Goal: Task Accomplishment & Management: Complete application form

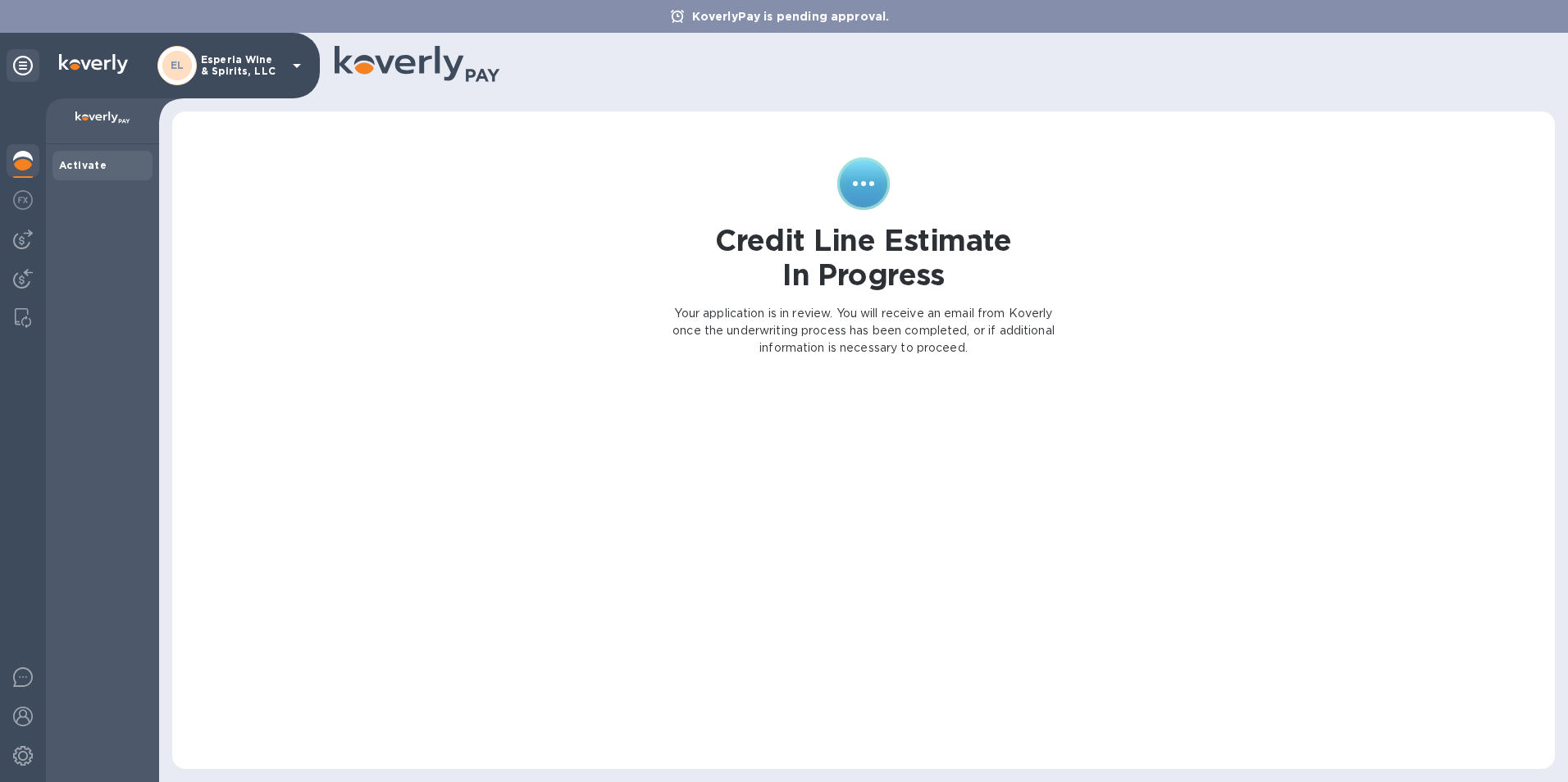
click at [305, 66] on icon at bounding box center [297, 65] width 20 height 20
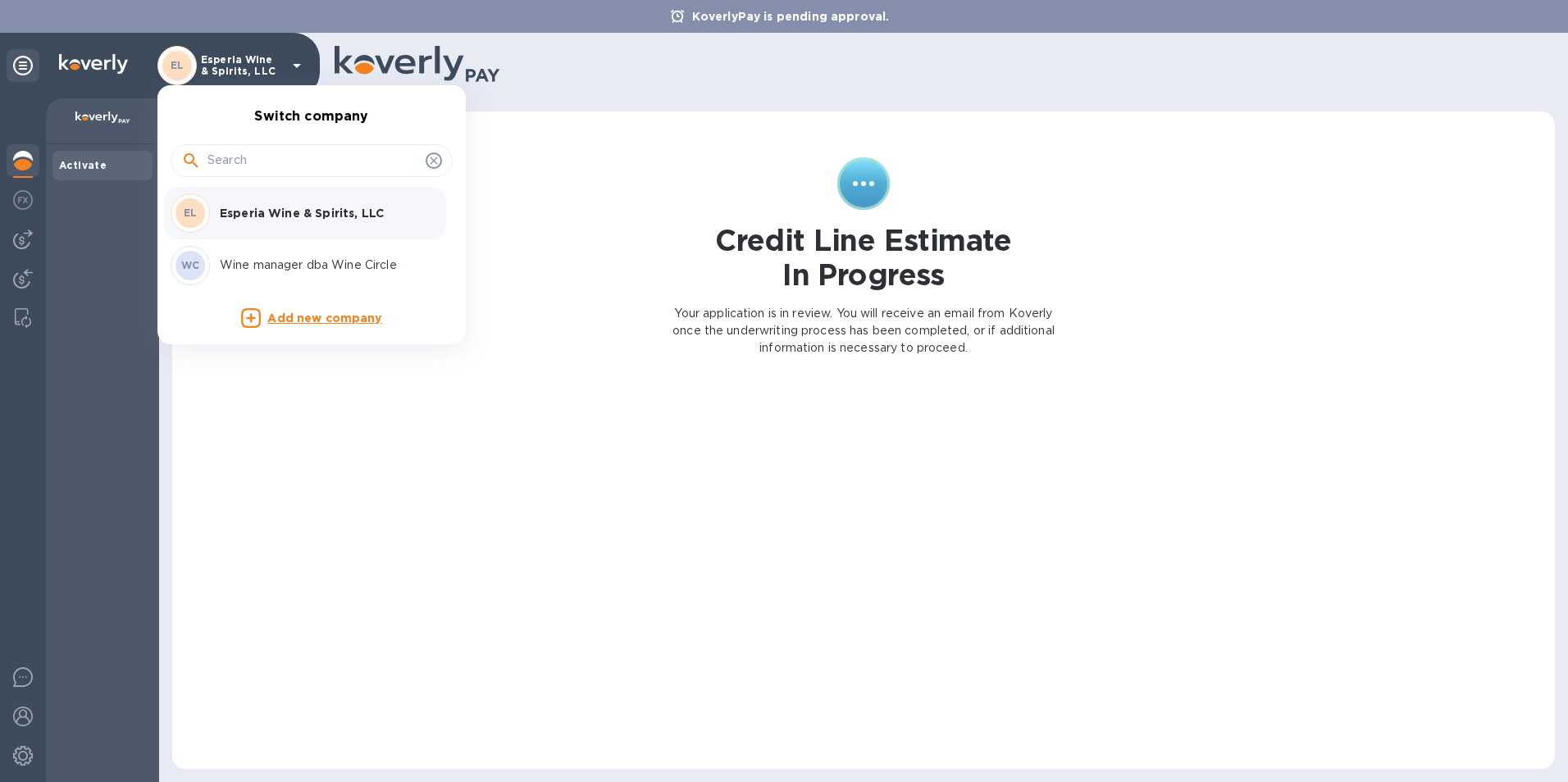
click at [322, 263] on p "Wine manager dba Wine Circle" at bounding box center [323, 266] width 206 height 17
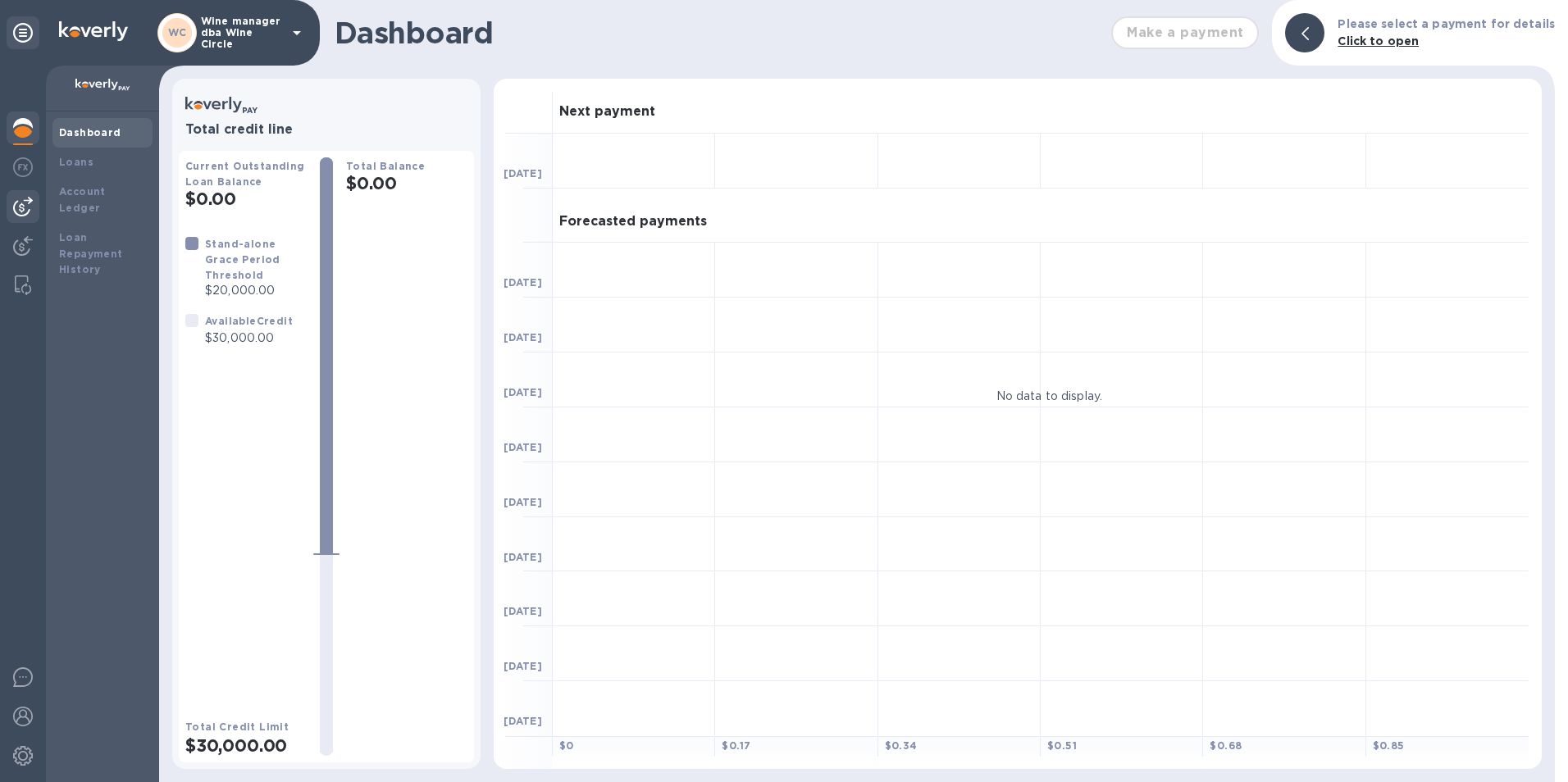
click at [21, 205] on img at bounding box center [22, 206] width 20 height 20
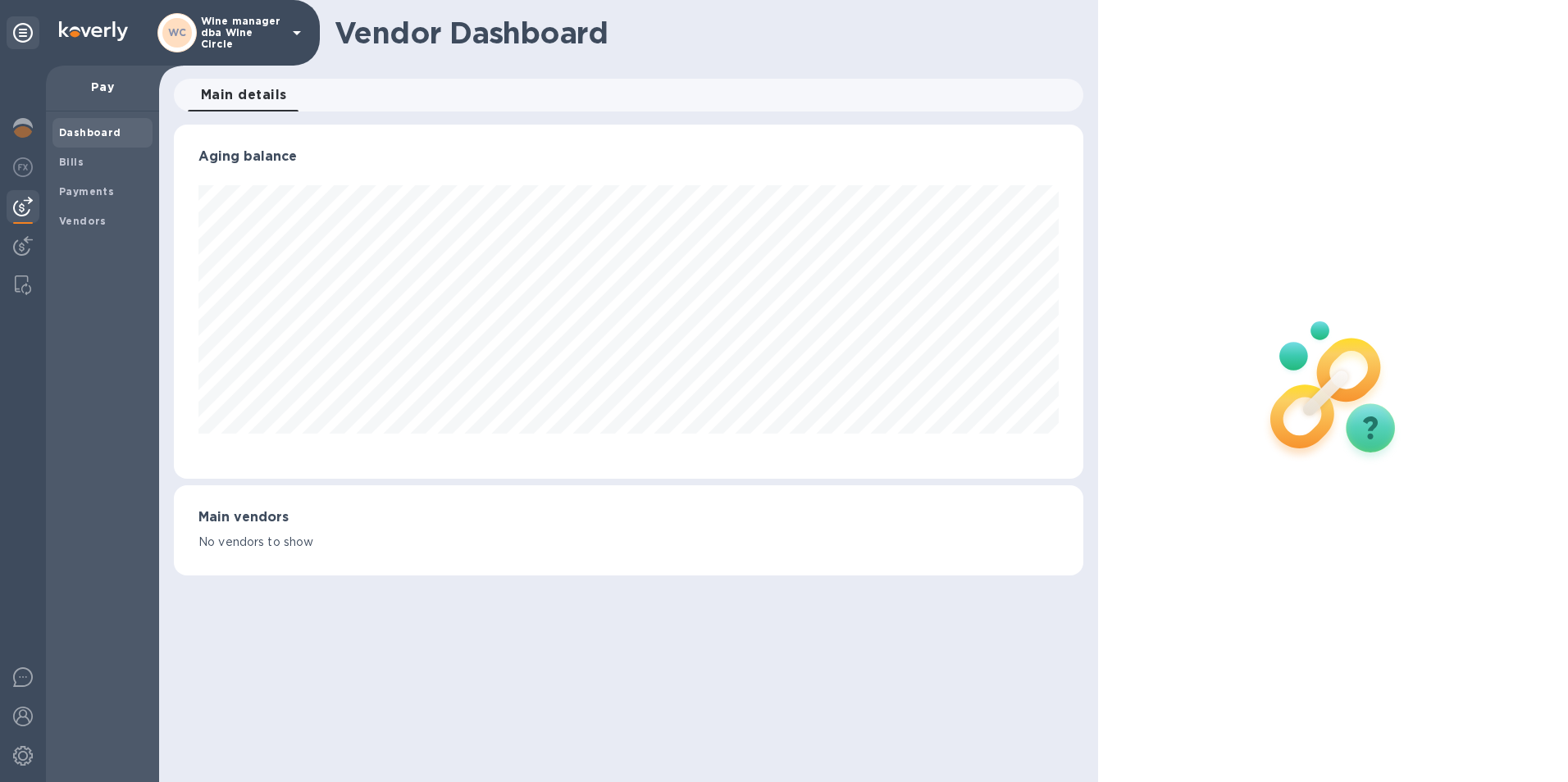
scroll to position [354, 910]
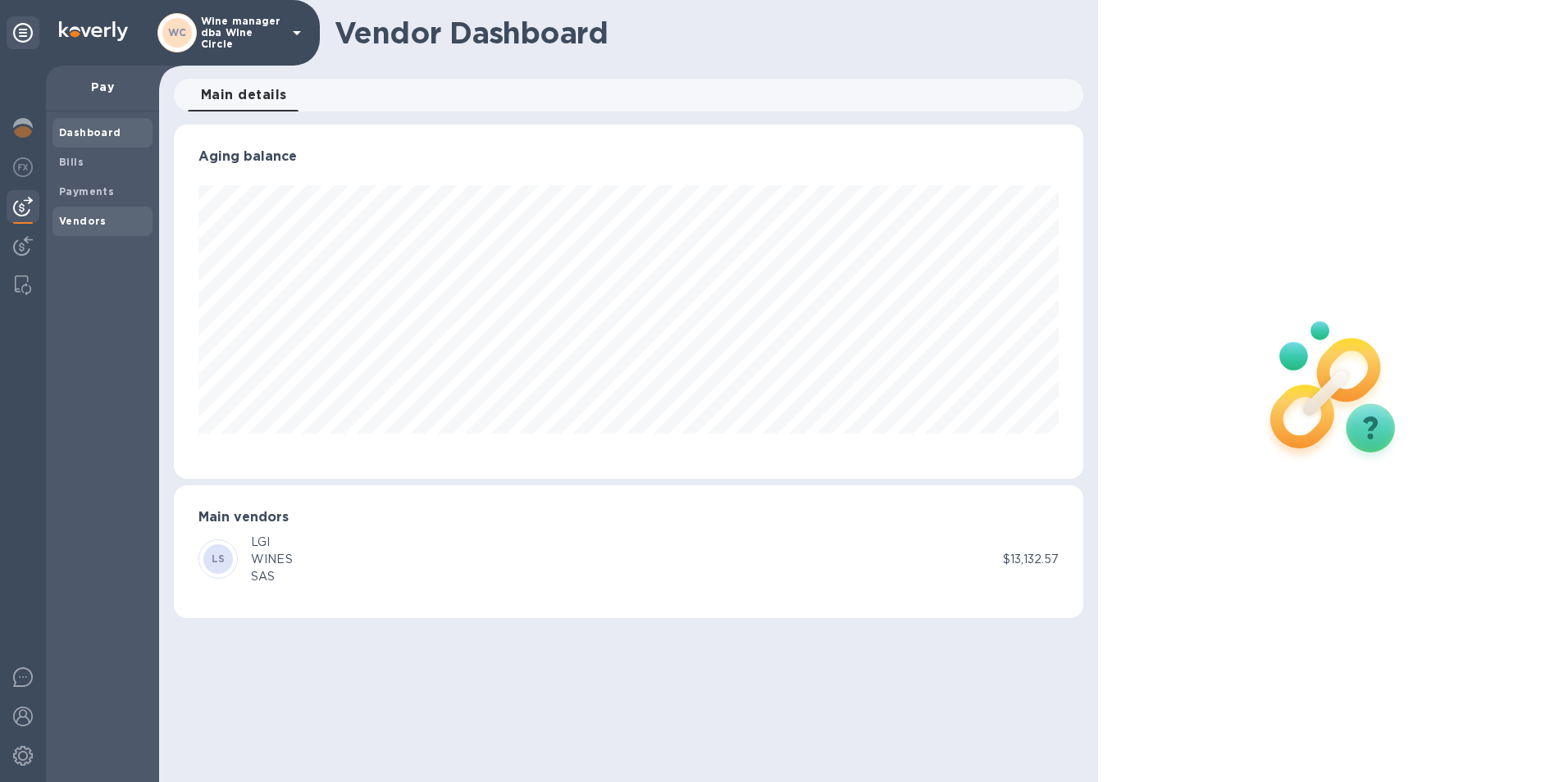
click at [78, 219] on b "Vendors" at bounding box center [83, 221] width 47 height 12
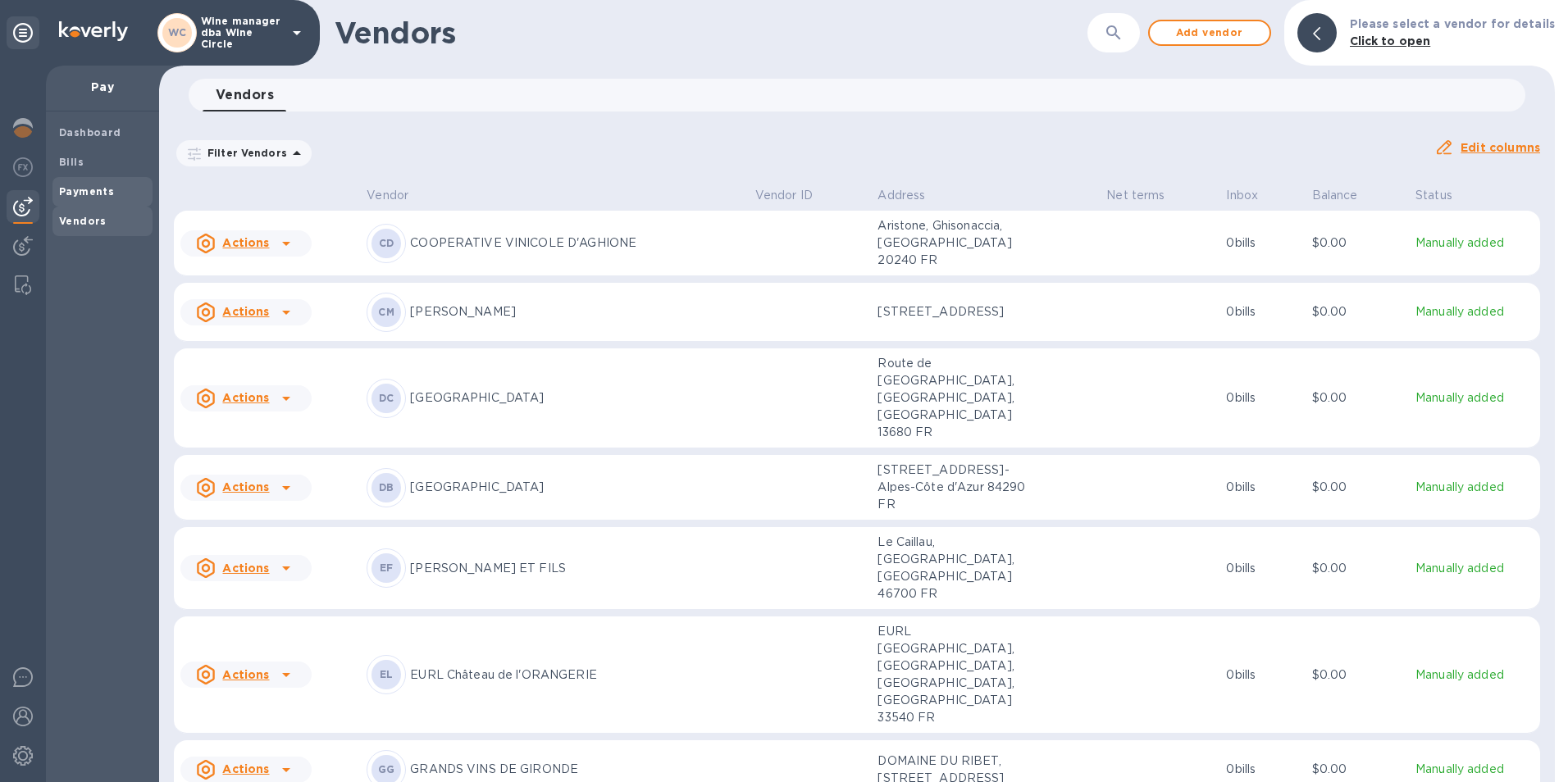
click at [83, 189] on b "Payments" at bounding box center [87, 192] width 55 height 12
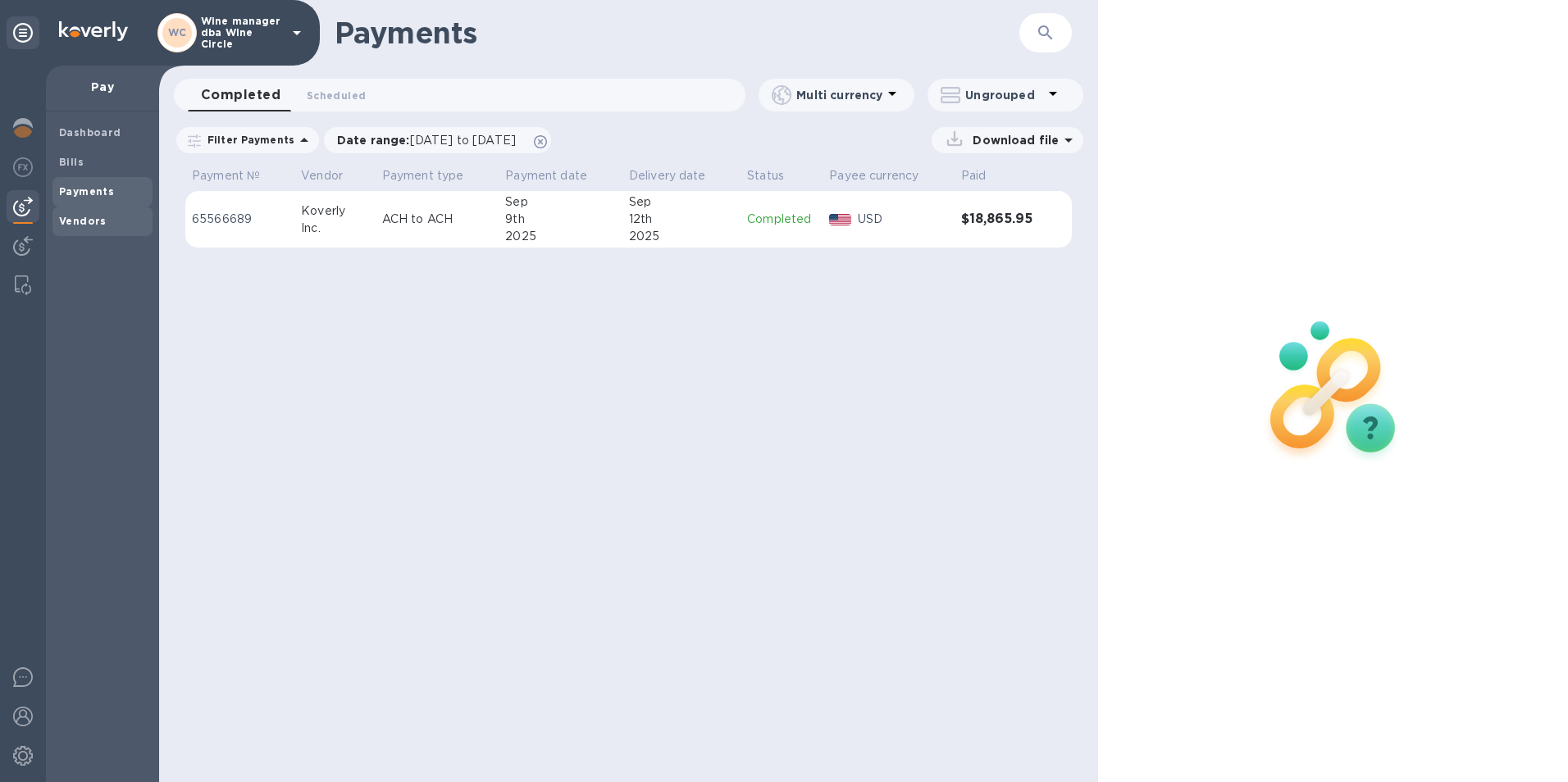
click at [80, 221] on b "Vendors" at bounding box center [83, 221] width 47 height 12
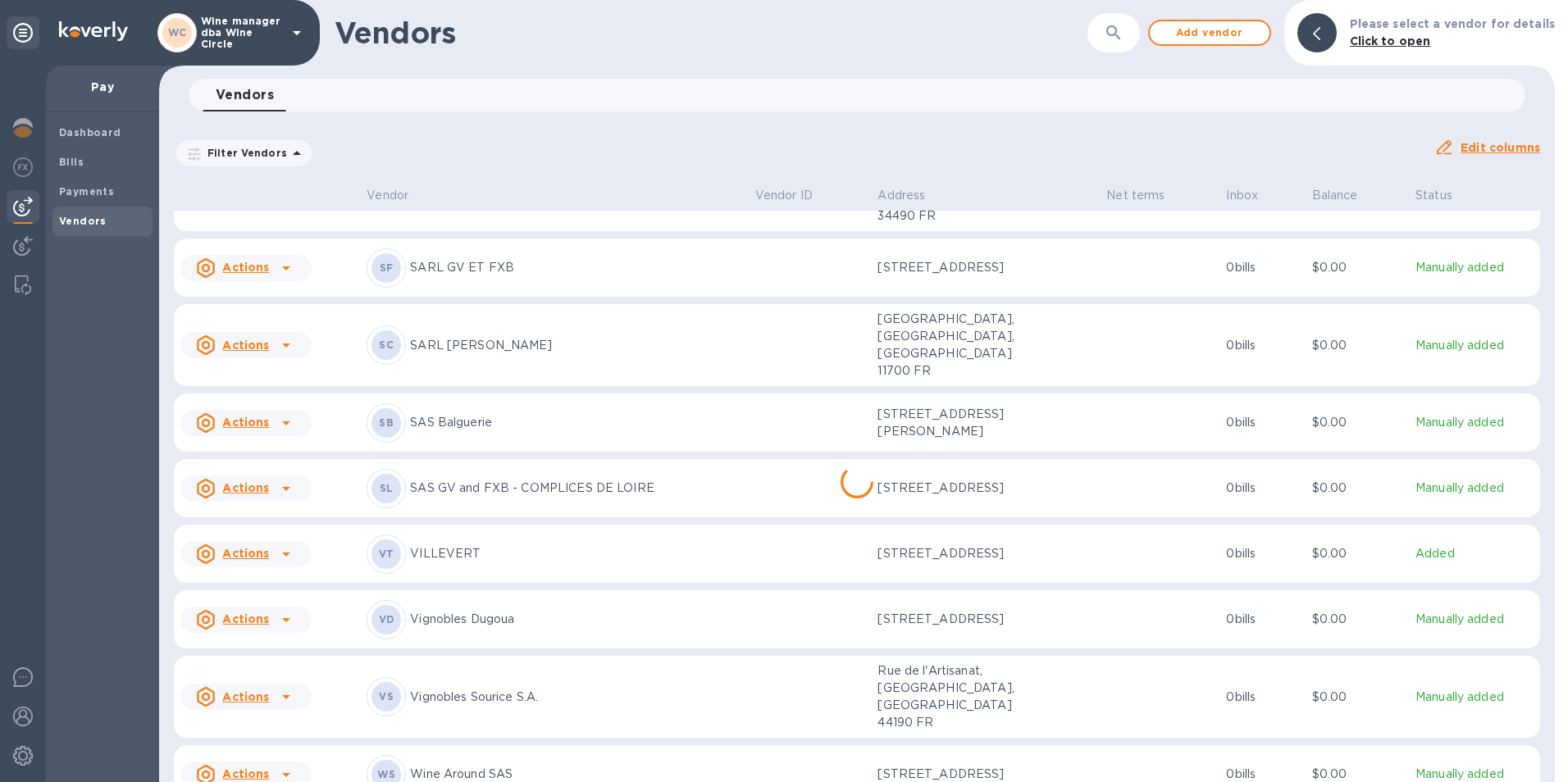
scroll to position [1249, 0]
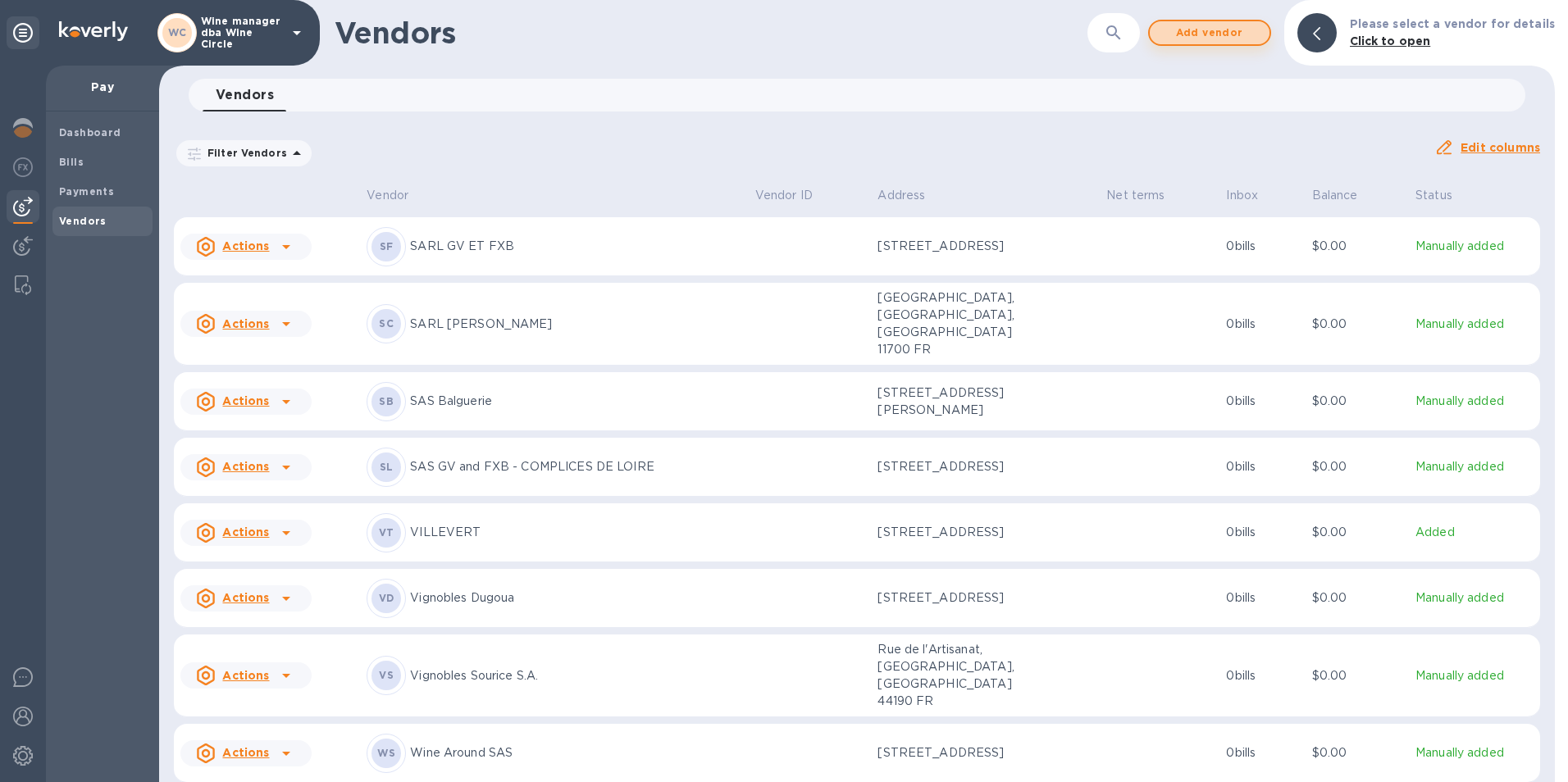
click at [1196, 31] on span "Add vendor" at bounding box center [1209, 33] width 94 height 20
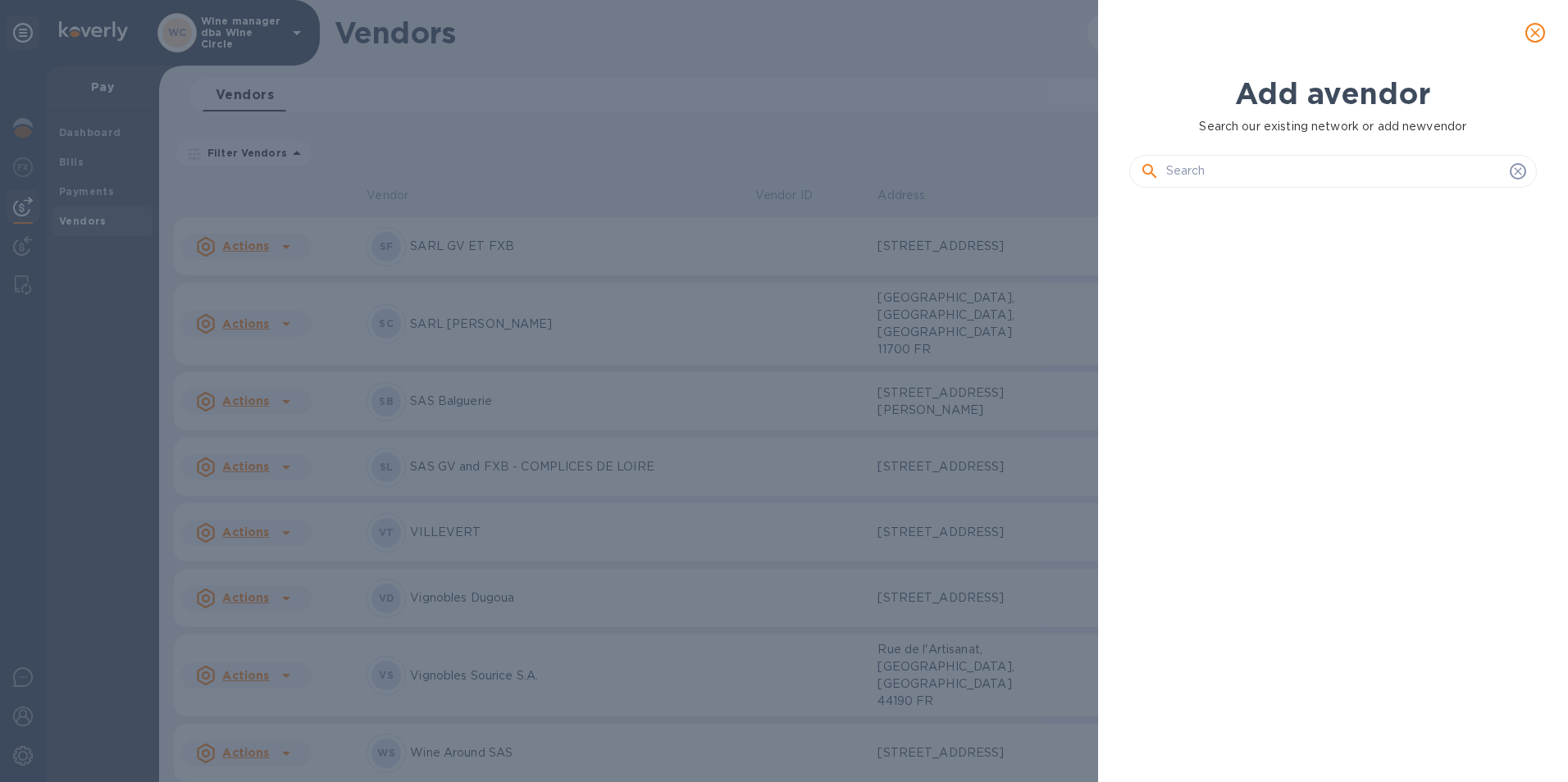
scroll to position [521, 415]
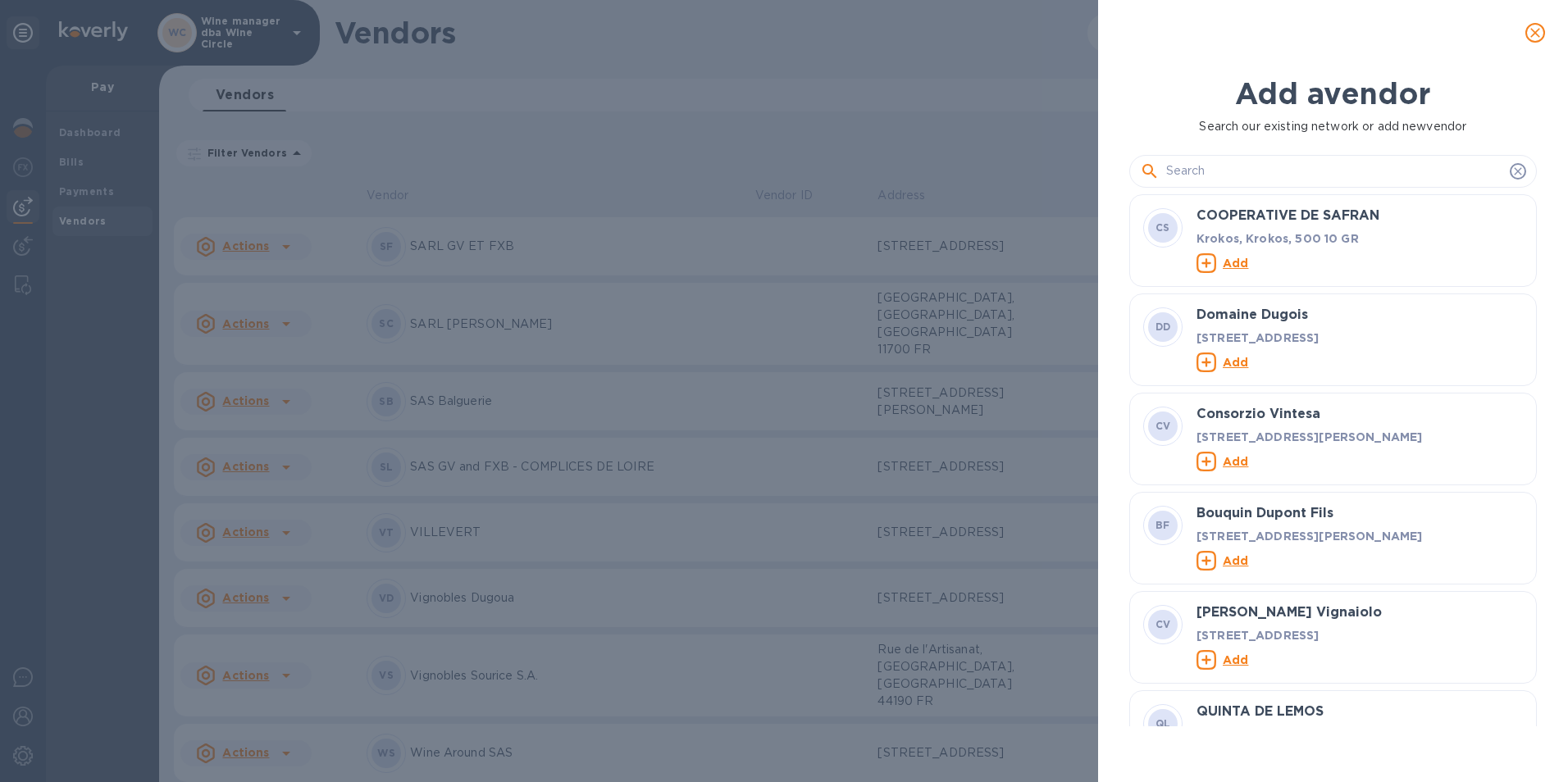
click at [1203, 171] on input "text" at bounding box center [1334, 171] width 337 height 25
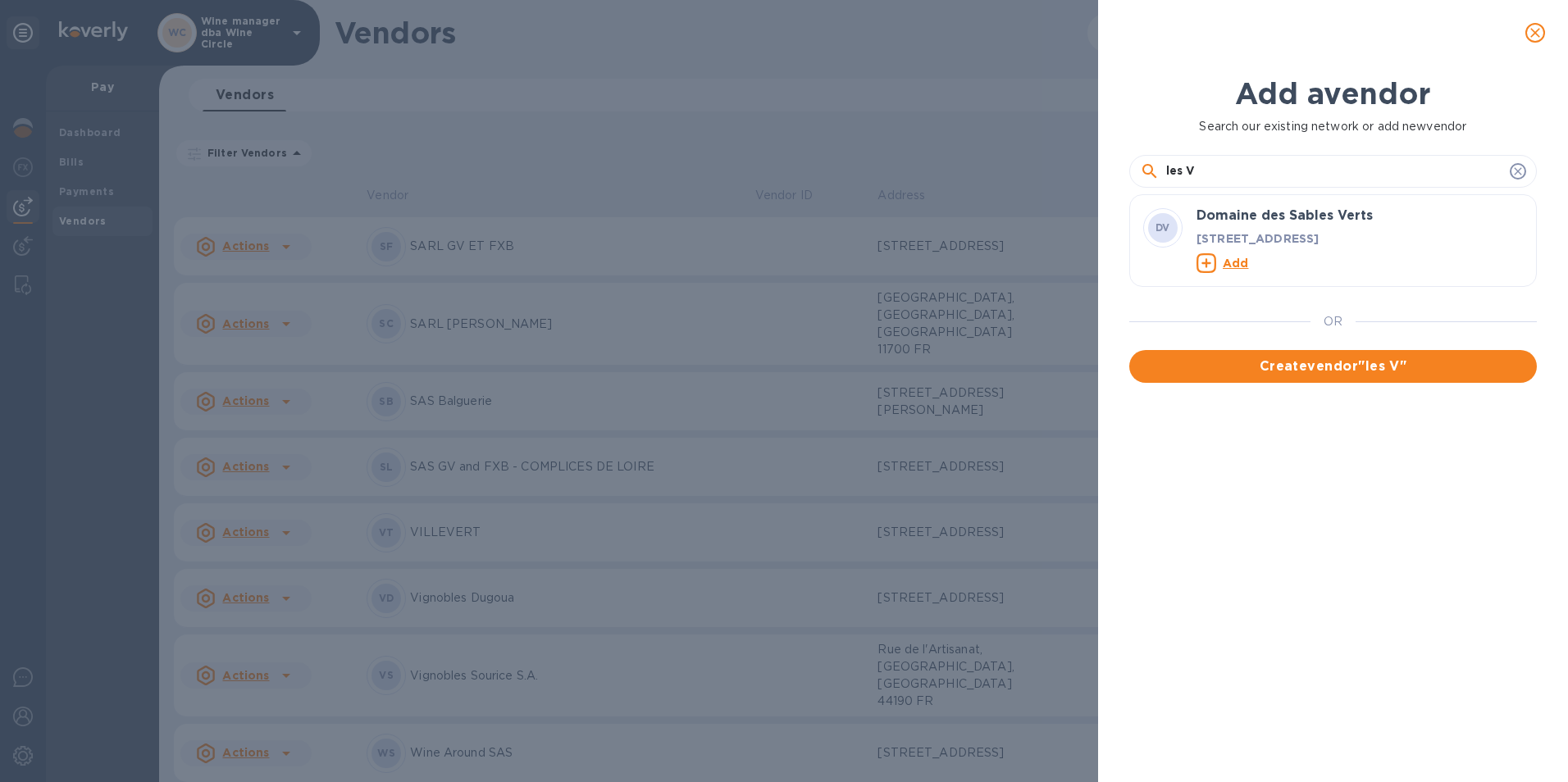
click at [1175, 176] on input "les V" at bounding box center [1334, 171] width 337 height 25
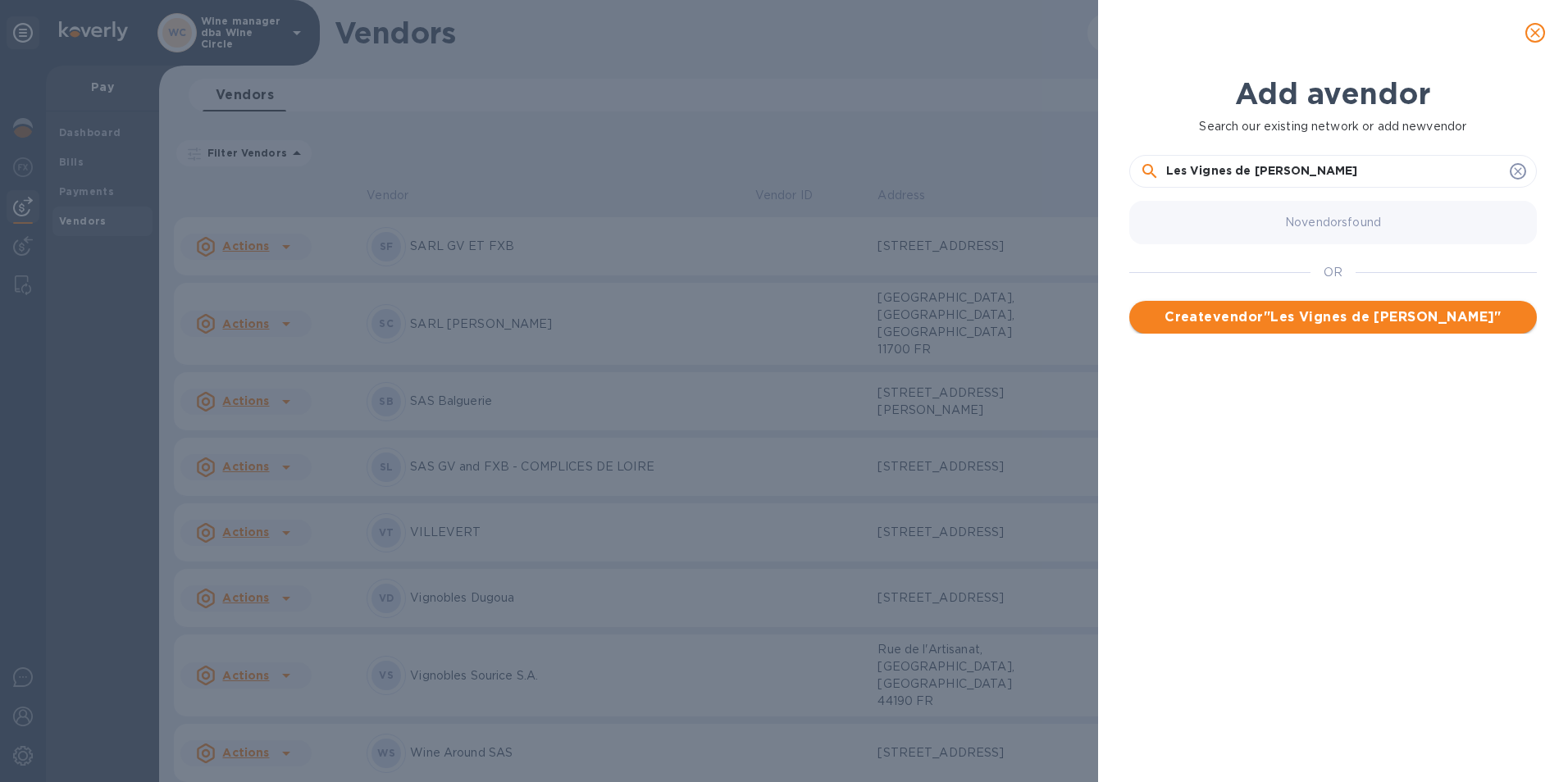
type input "Les Vignes de [PERSON_NAME]"
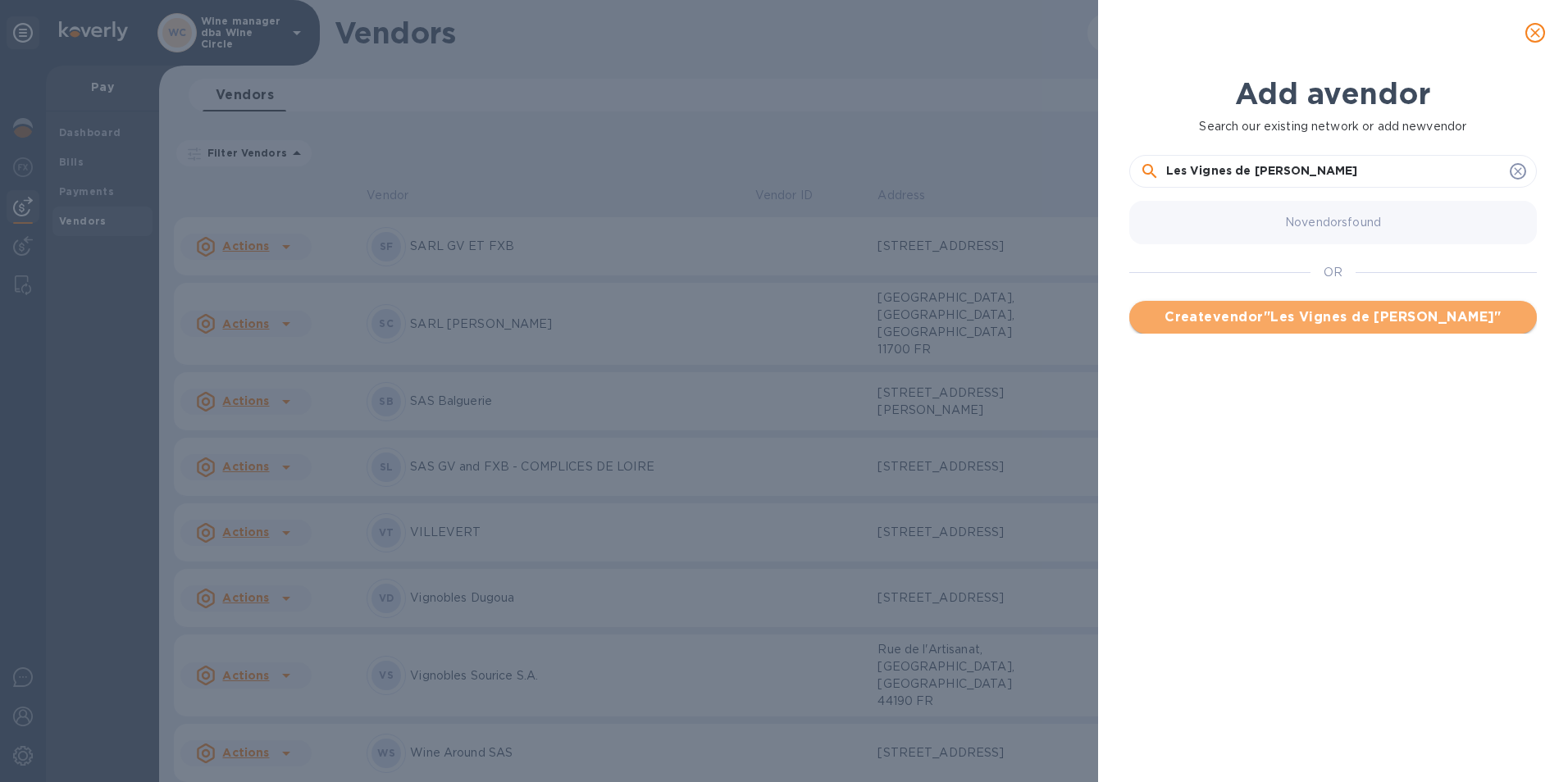
click at [1365, 321] on span "Create vendor " Les Vignes de [PERSON_NAME] "" at bounding box center [1332, 317] width 381 height 20
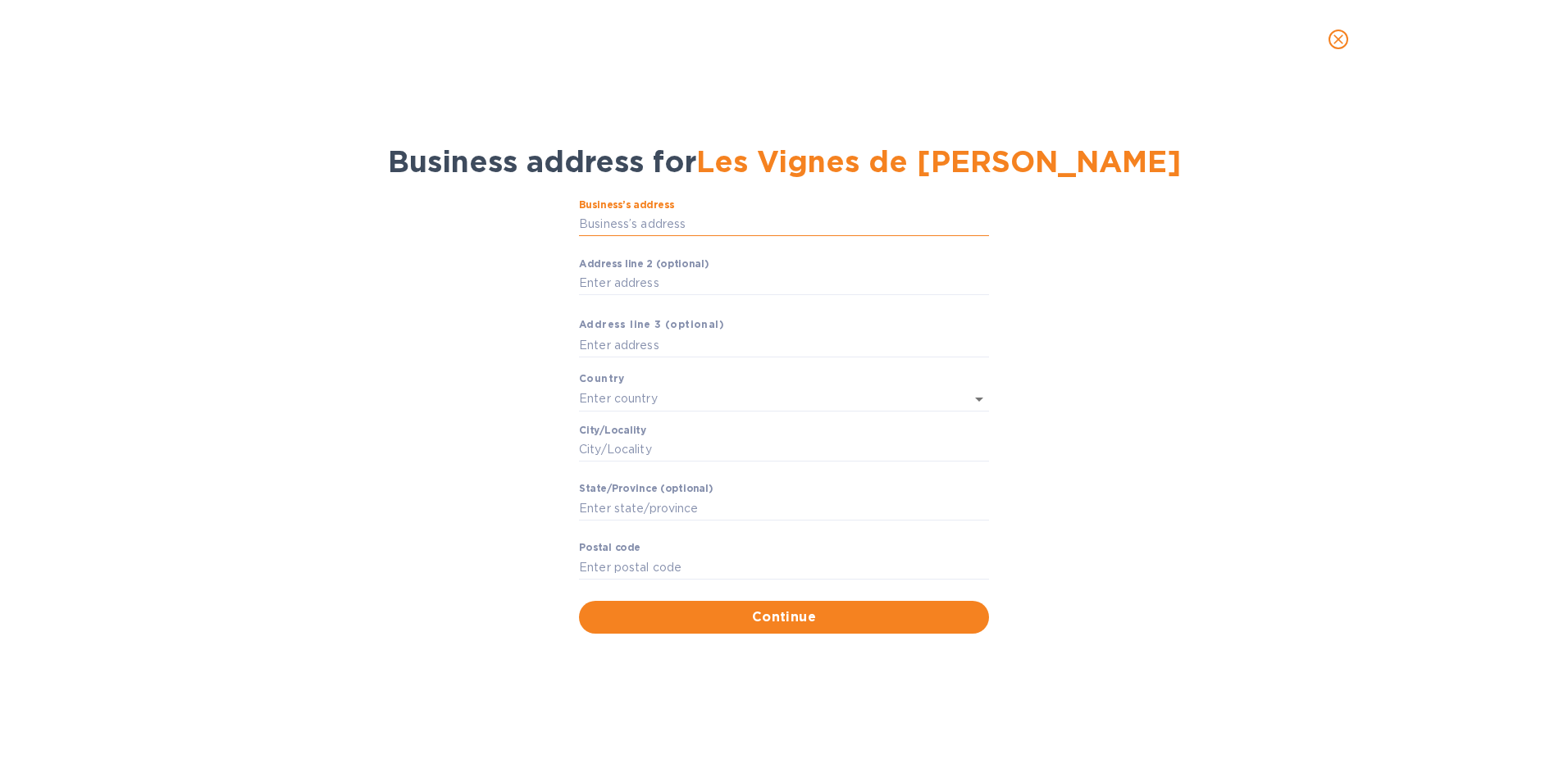
click at [613, 227] on input "Business’s аddress" at bounding box center [783, 224] width 410 height 25
click at [592, 232] on input "Business’s аddress" at bounding box center [783, 224] width 410 height 25
paste input "1, Le Cottier"
type input "1 Le Cottier"
type input "[GEOGRAPHIC_DATA]"
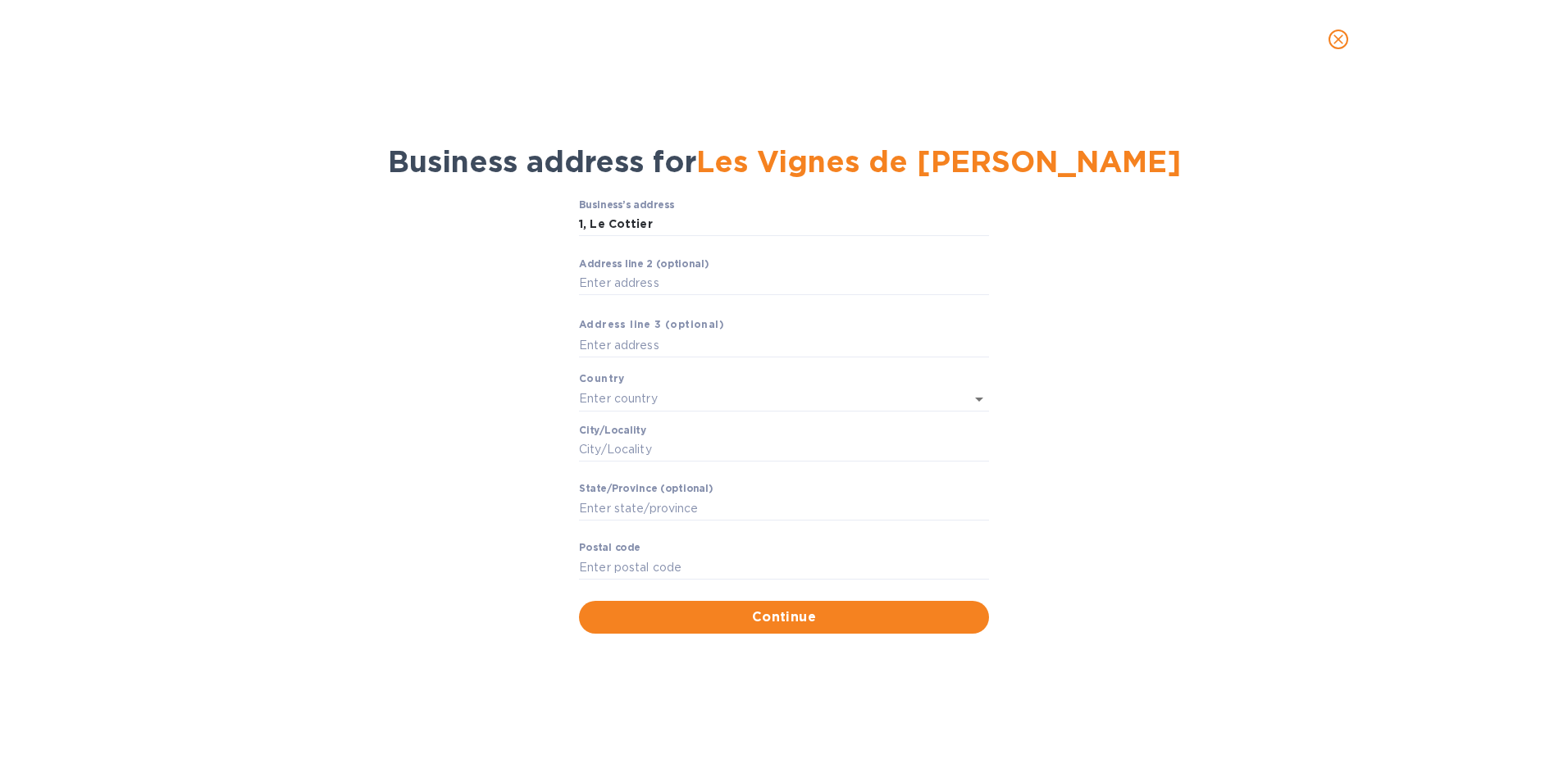
type input "Sologny"
type input "[GEOGRAPHIC_DATA]"
type input "71960"
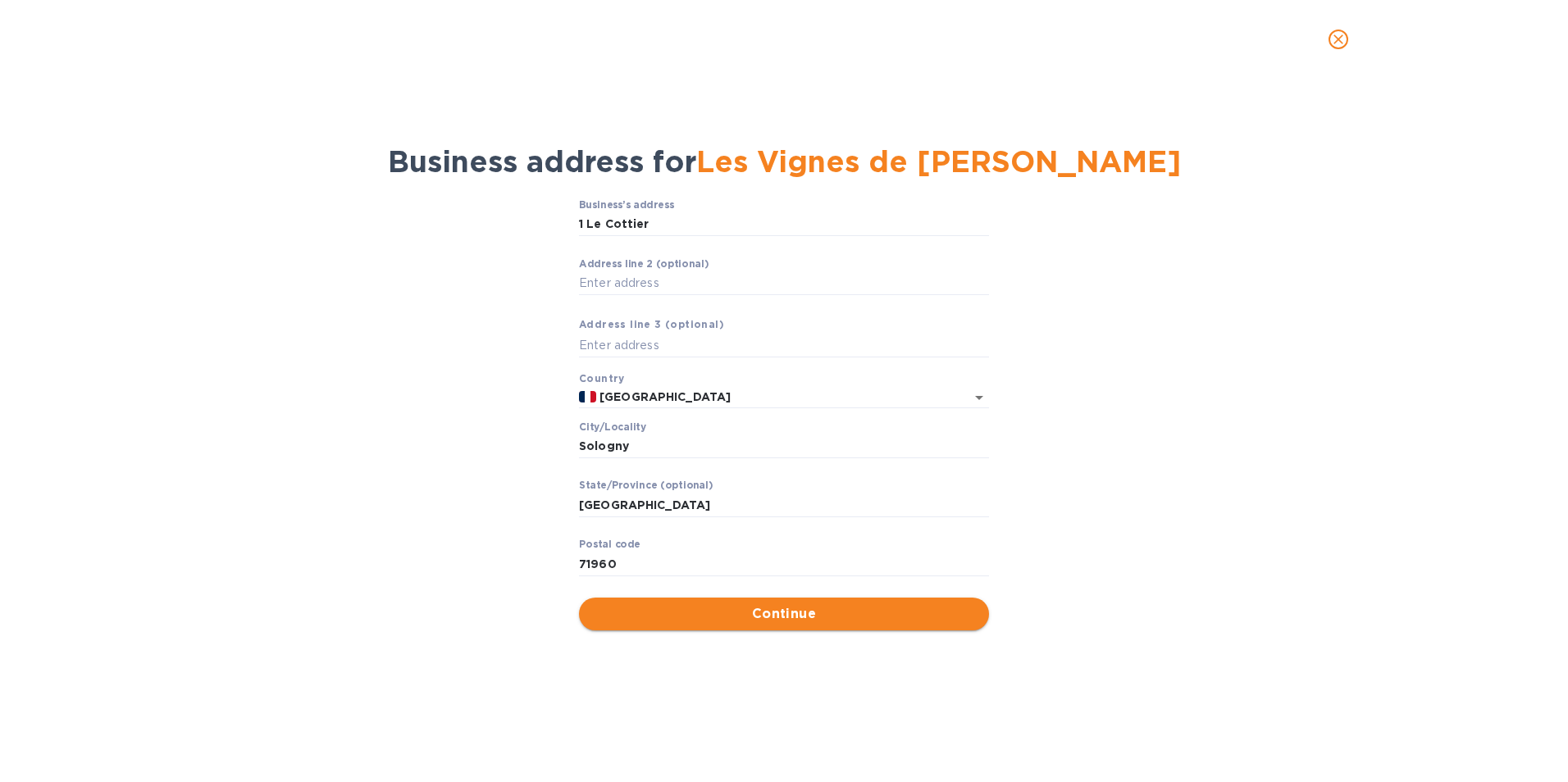
click at [803, 617] on span "Continue" at bounding box center [784, 614] width 383 height 20
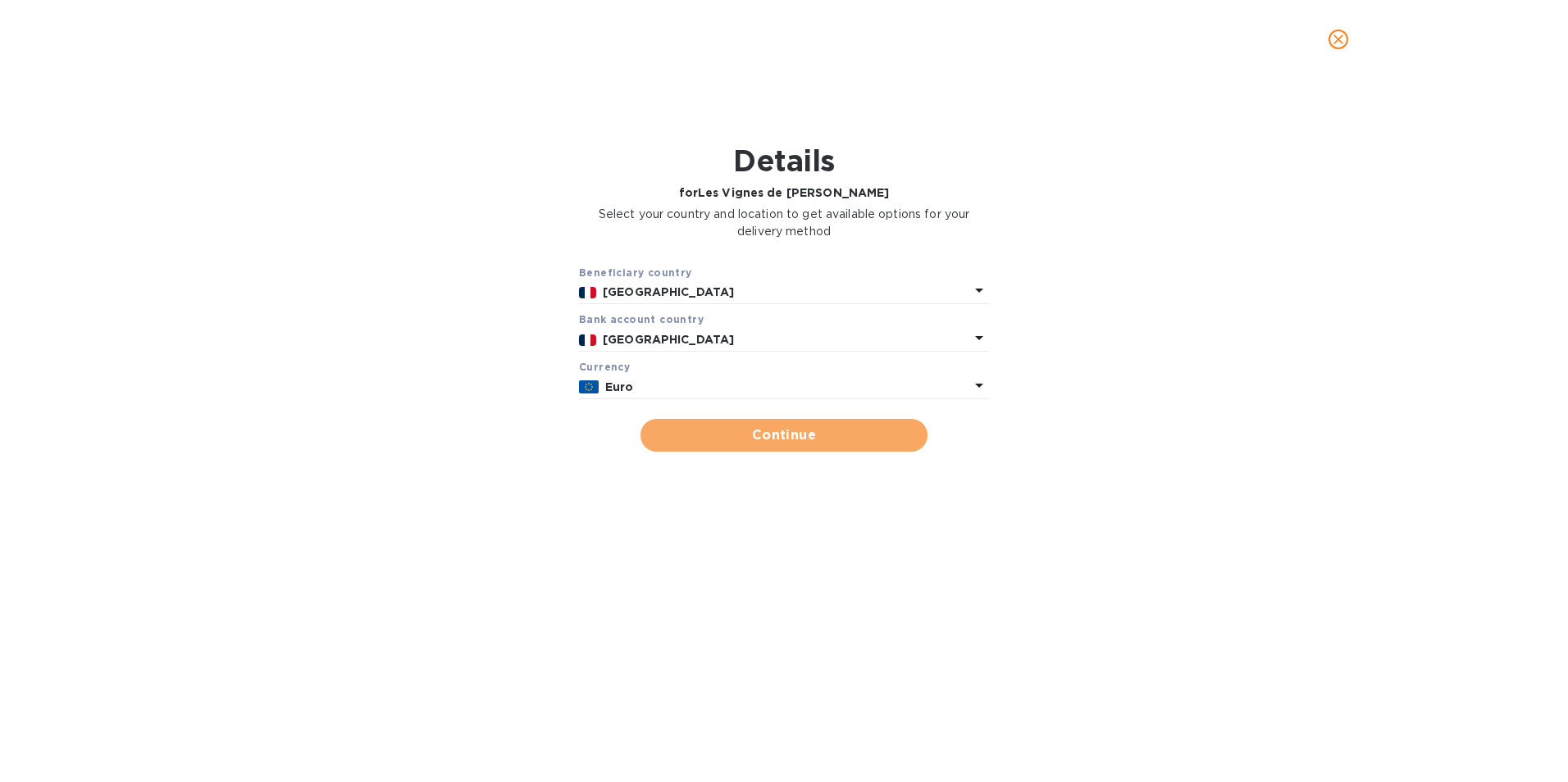
click at [766, 445] on span "Continue" at bounding box center [783, 435] width 260 height 20
type input "Les Vignes de [PERSON_NAME]"
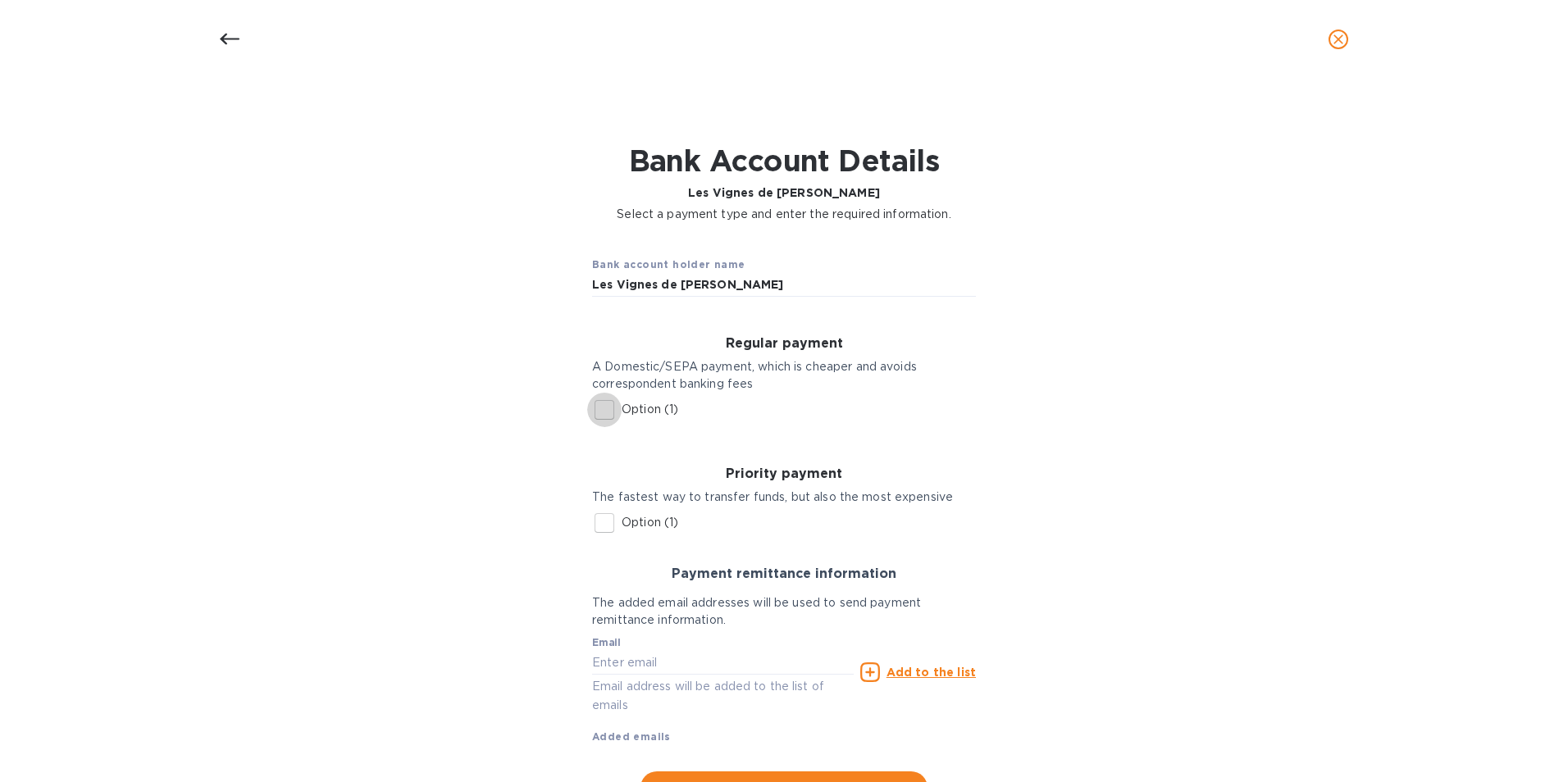
click at [599, 412] on input "Option (1)" at bounding box center [604, 410] width 34 height 34
checkbox input "true"
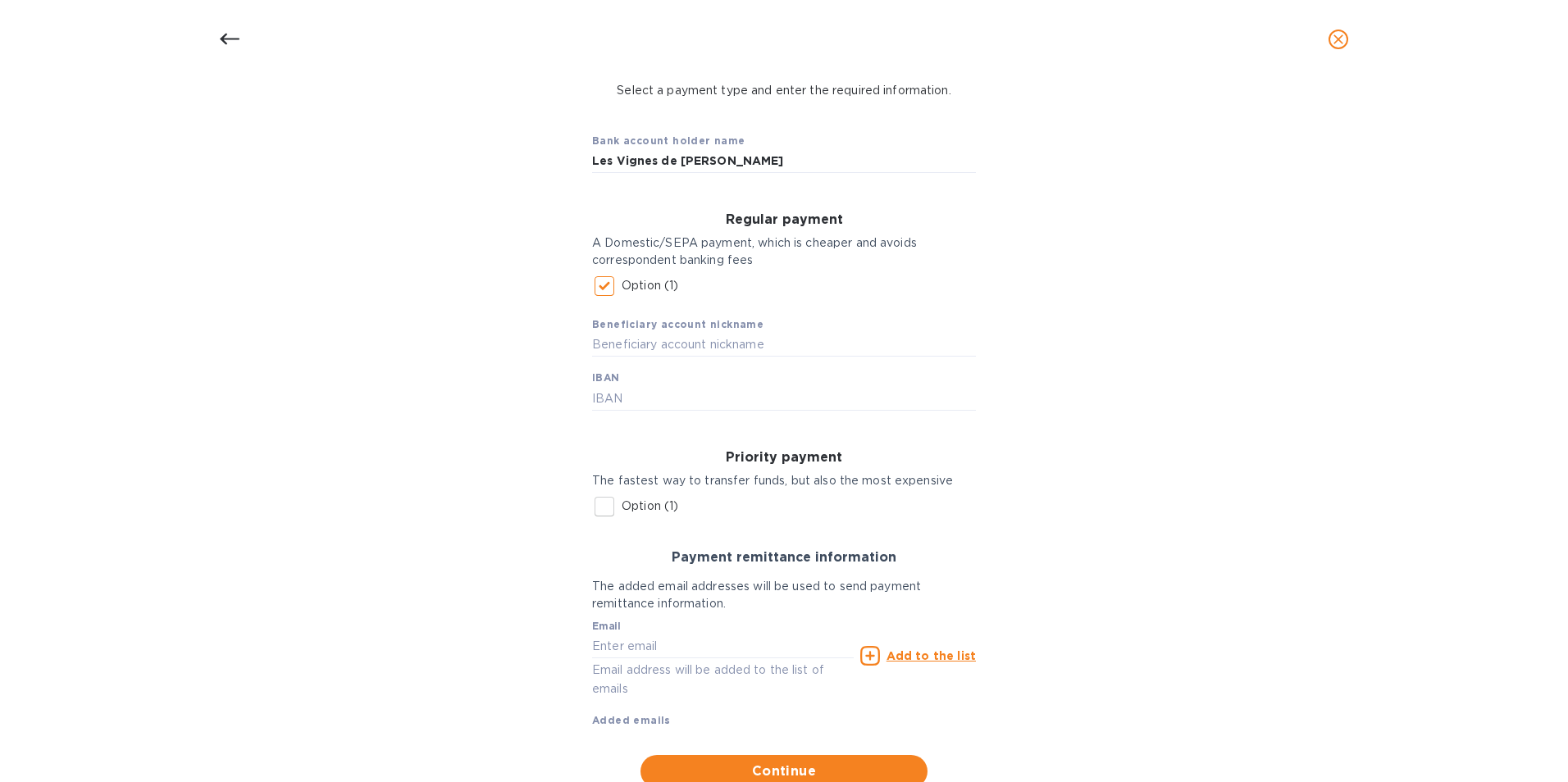
scroll to position [164, 0]
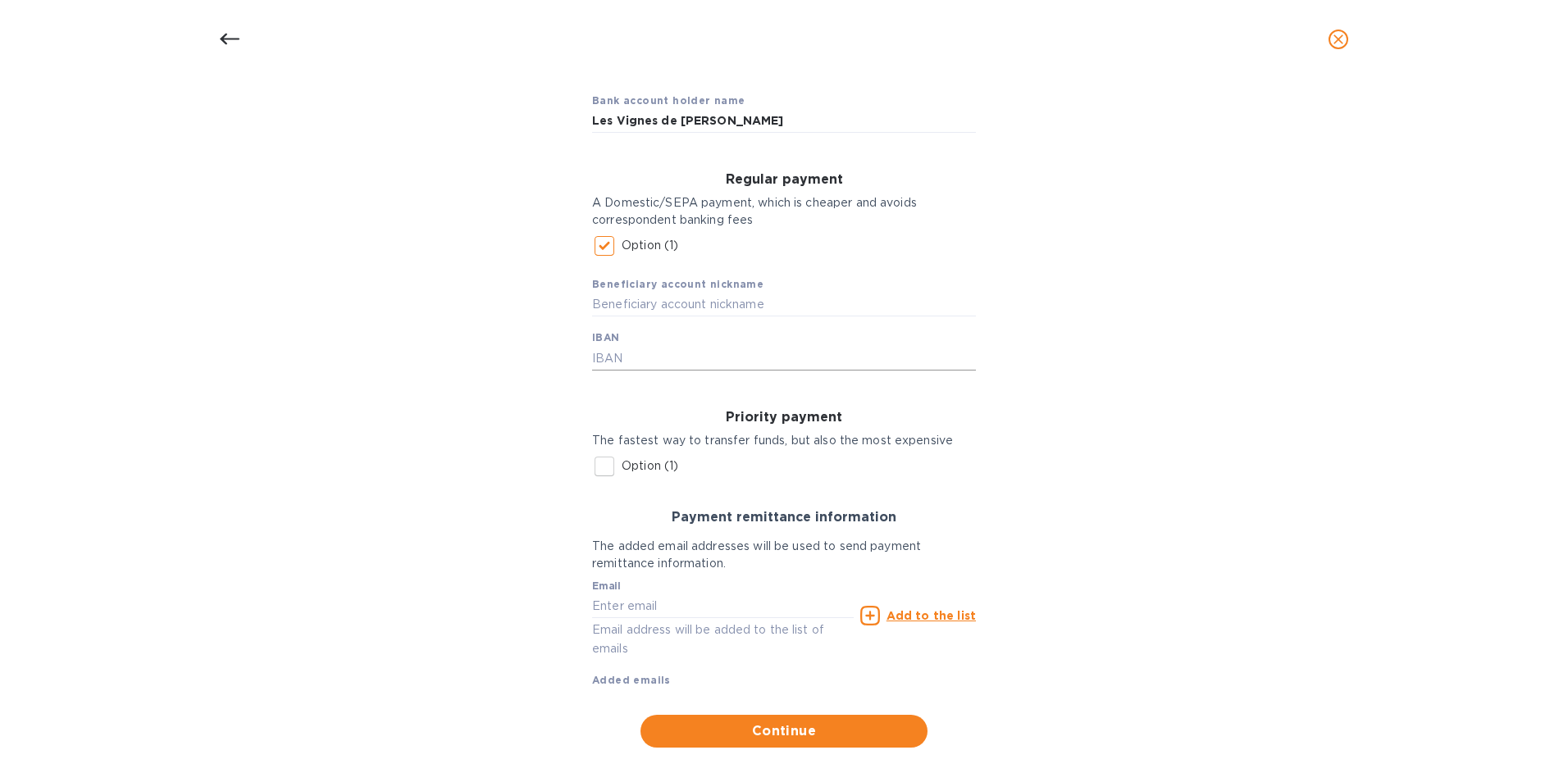
click at [616, 360] on input "text" at bounding box center [784, 357] width 383 height 25
paste input "[FINANCIAL_ID]"
type input "[FINANCIAL_ID]"
click at [628, 605] on input "text" at bounding box center [723, 606] width 261 height 25
click at [623, 614] on input "text" at bounding box center [723, 606] width 261 height 25
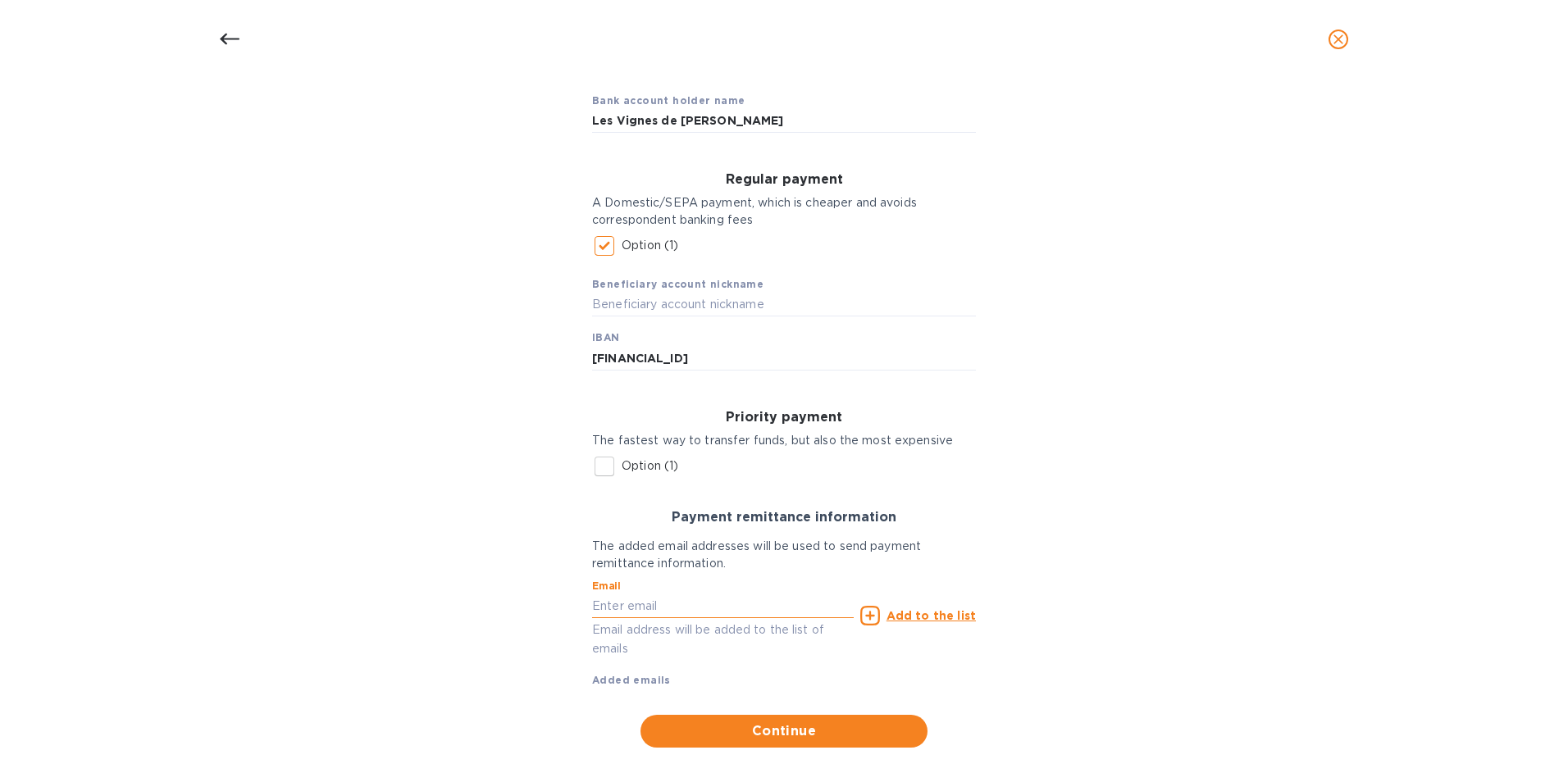
paste input "[EMAIL_ADDRESS][DOMAIN_NAME]"
type input "[EMAIL_ADDRESS][DOMAIN_NAME]"
click at [940, 618] on u "Add to the list" at bounding box center [931, 615] width 89 height 13
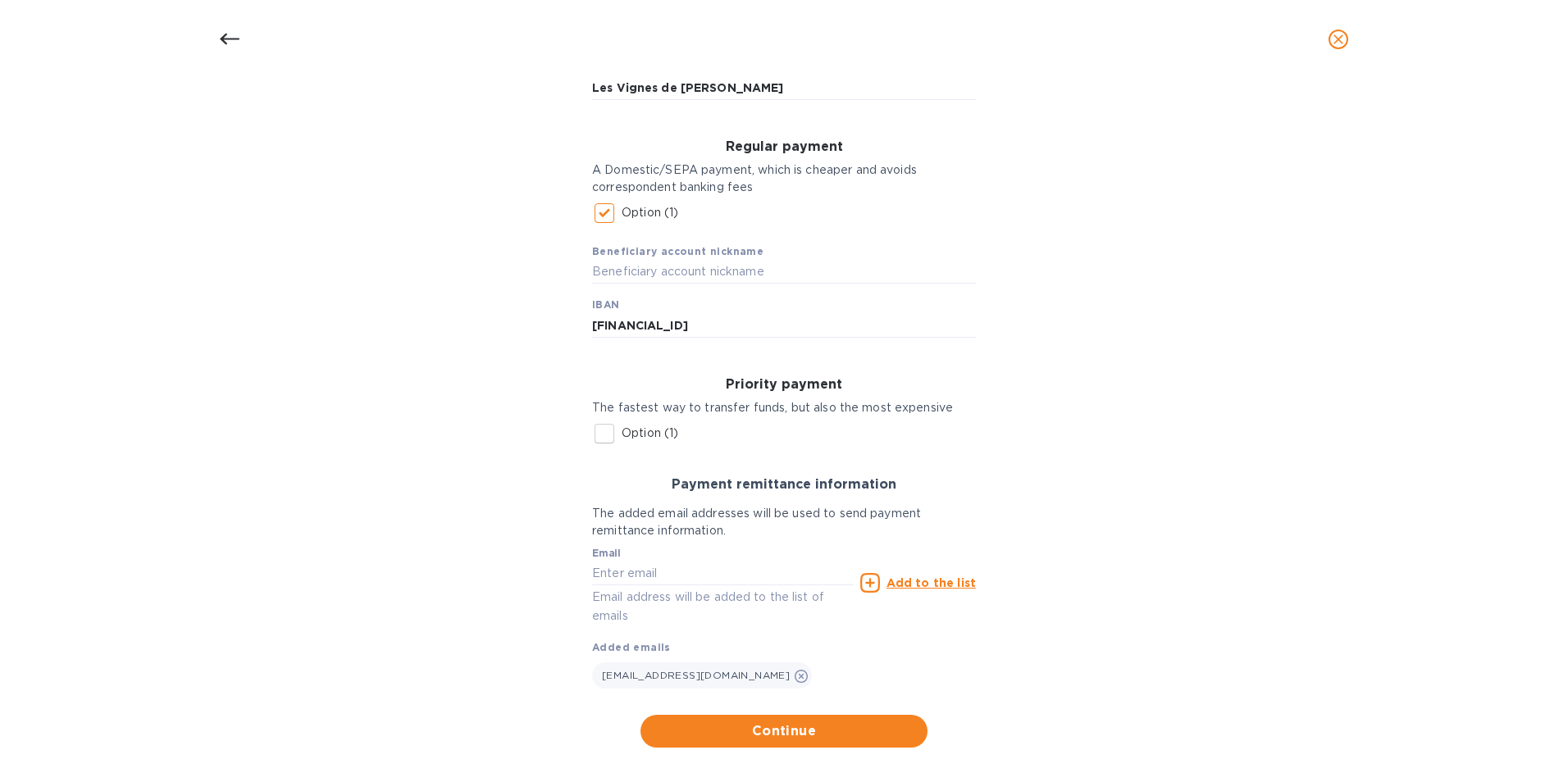
scroll to position [222, 0]
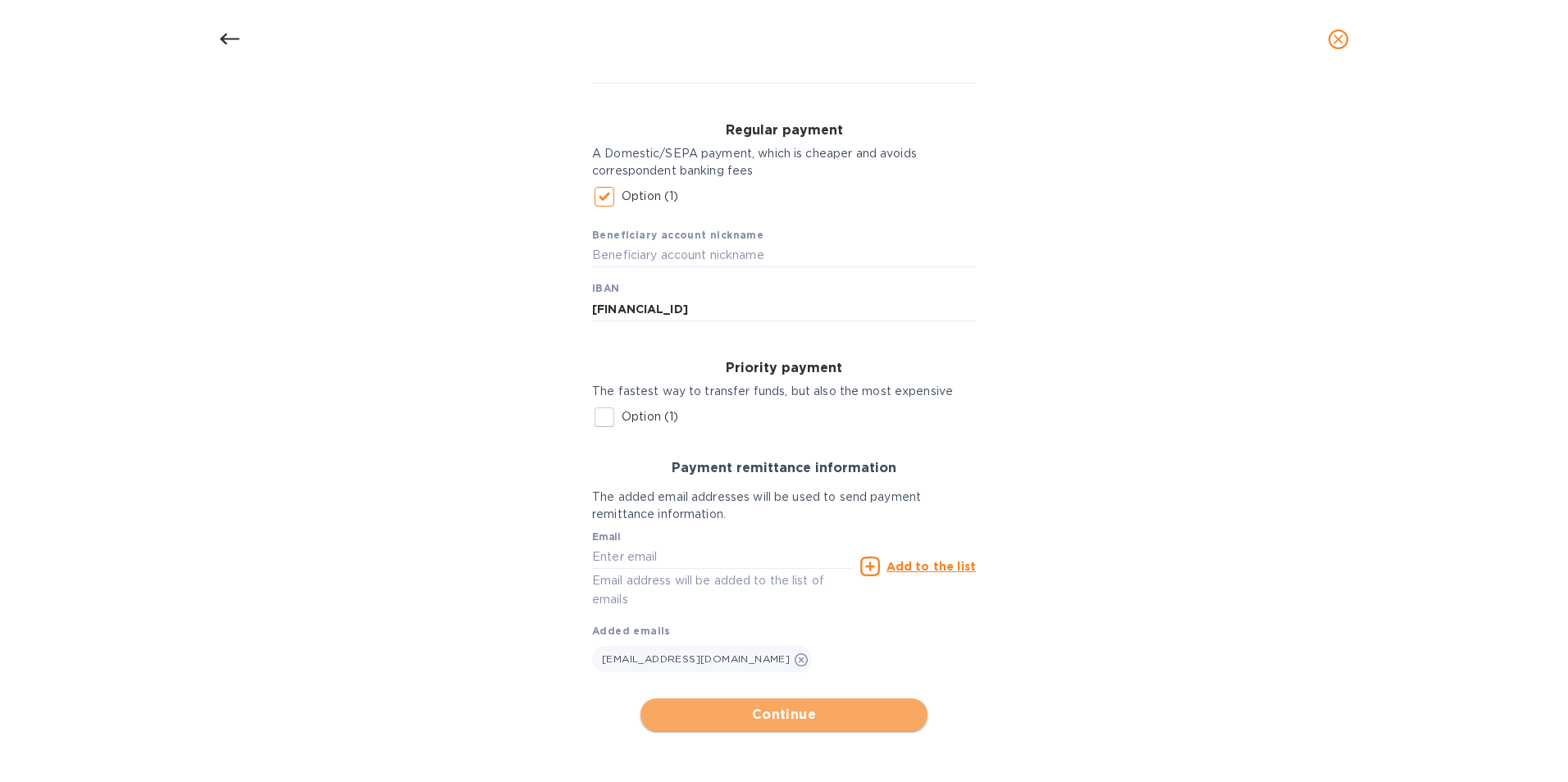
click at [771, 709] on span "Continue" at bounding box center [783, 714] width 260 height 20
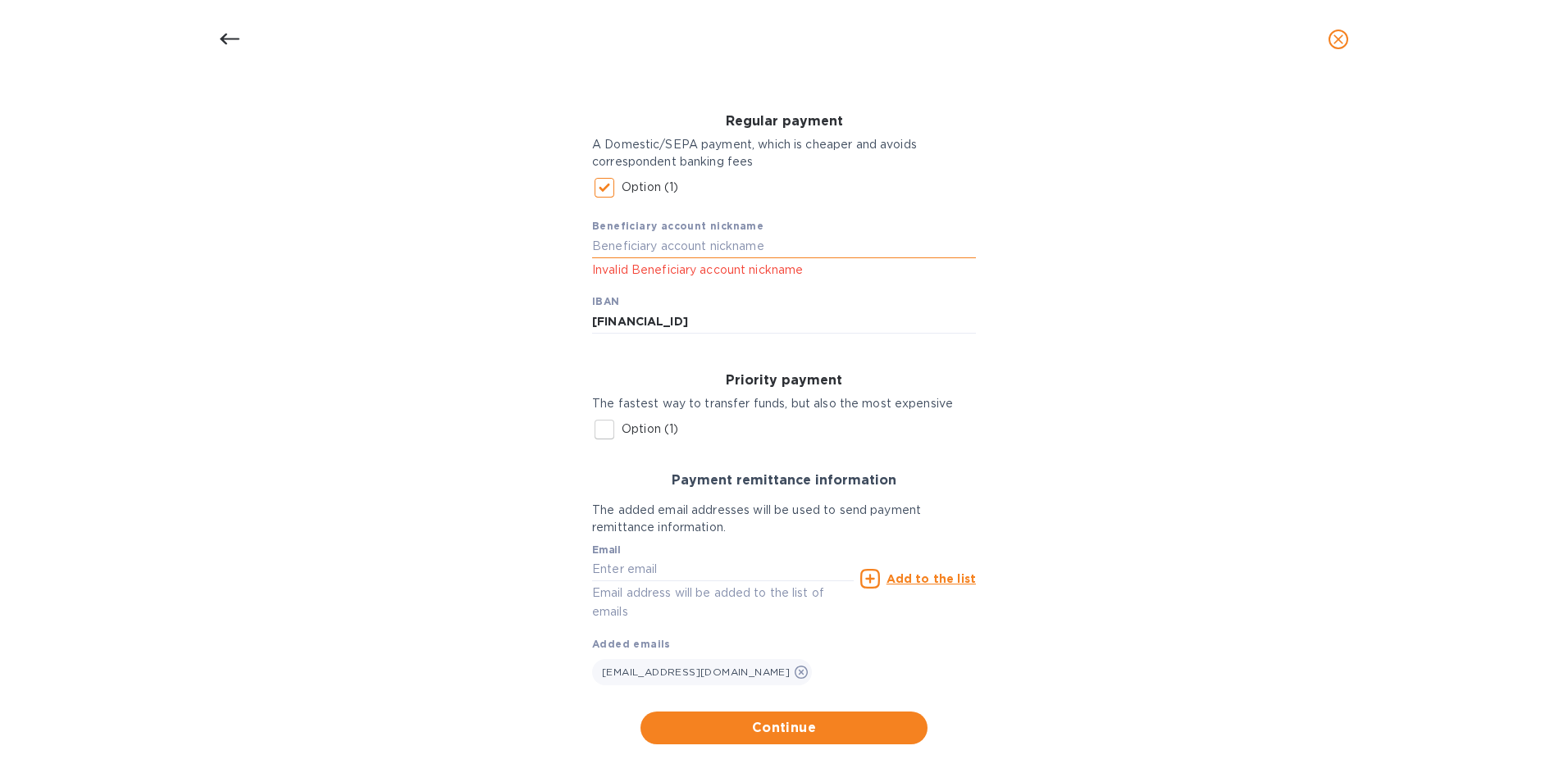
click at [617, 252] on input "text" at bounding box center [784, 247] width 383 height 25
type input "Les Vignes"
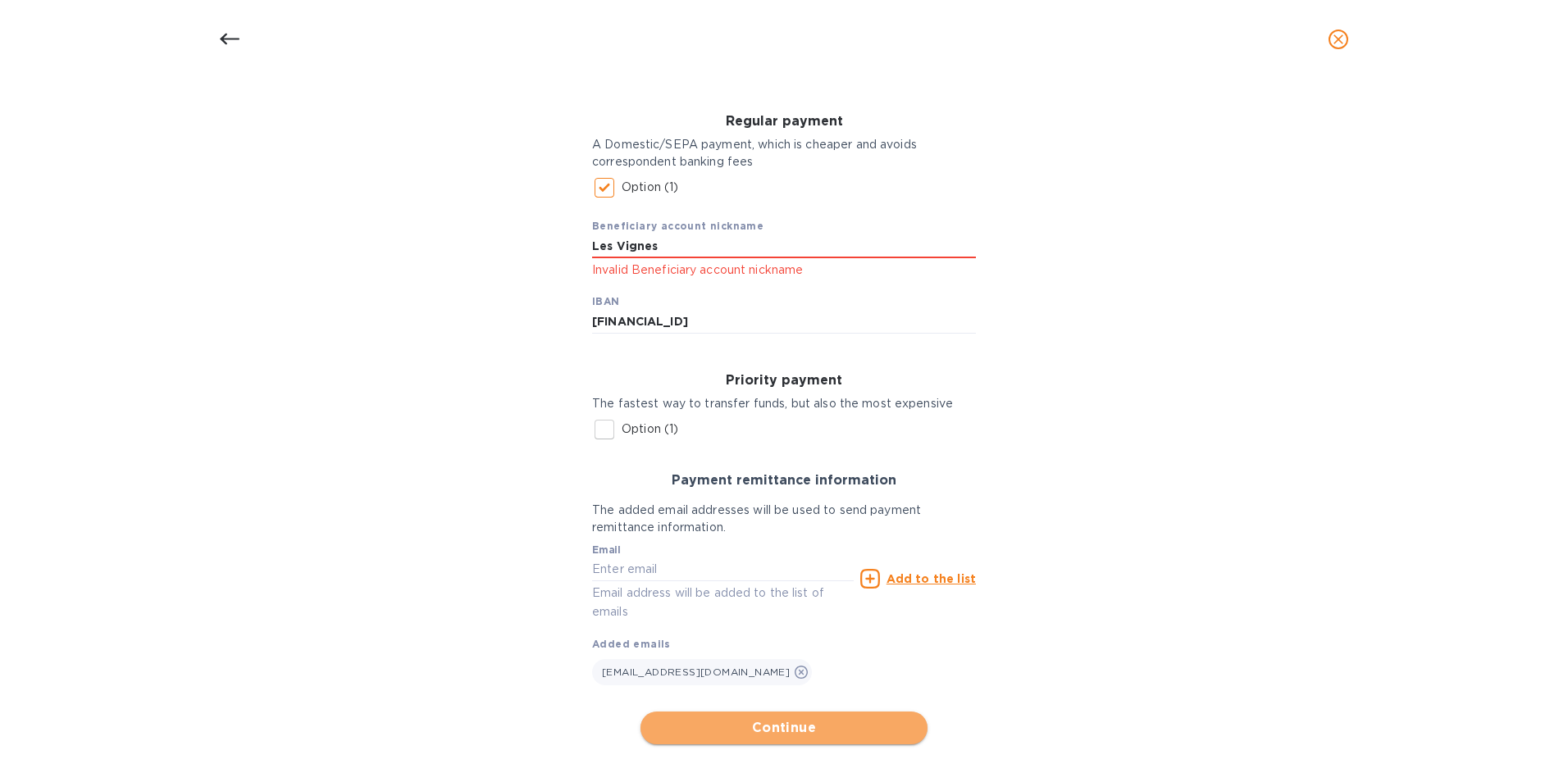
click at [779, 734] on span "Continue" at bounding box center [783, 727] width 260 height 20
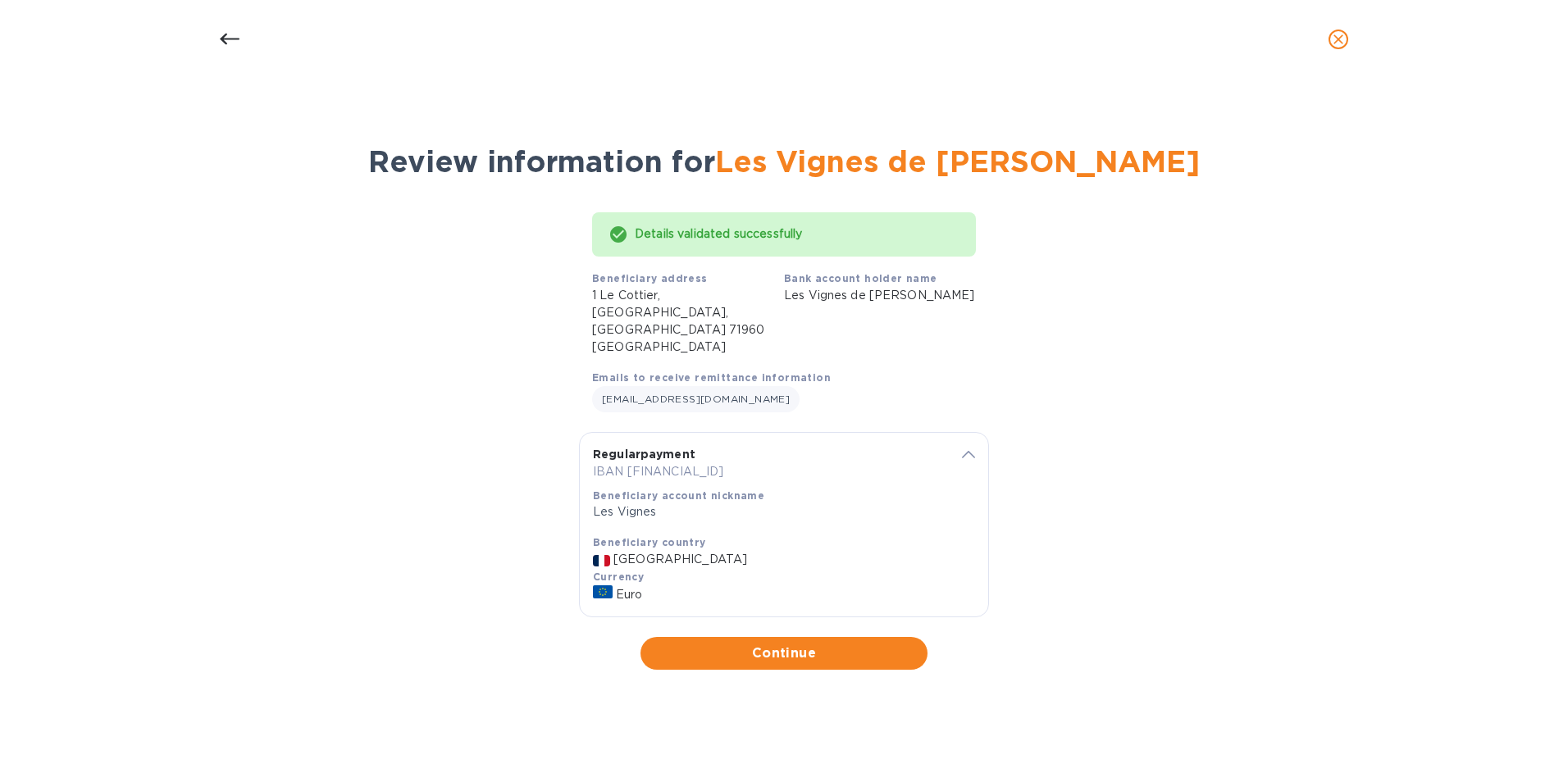
scroll to position [0, 0]
click at [790, 659] on span "Continue" at bounding box center [783, 653] width 260 height 20
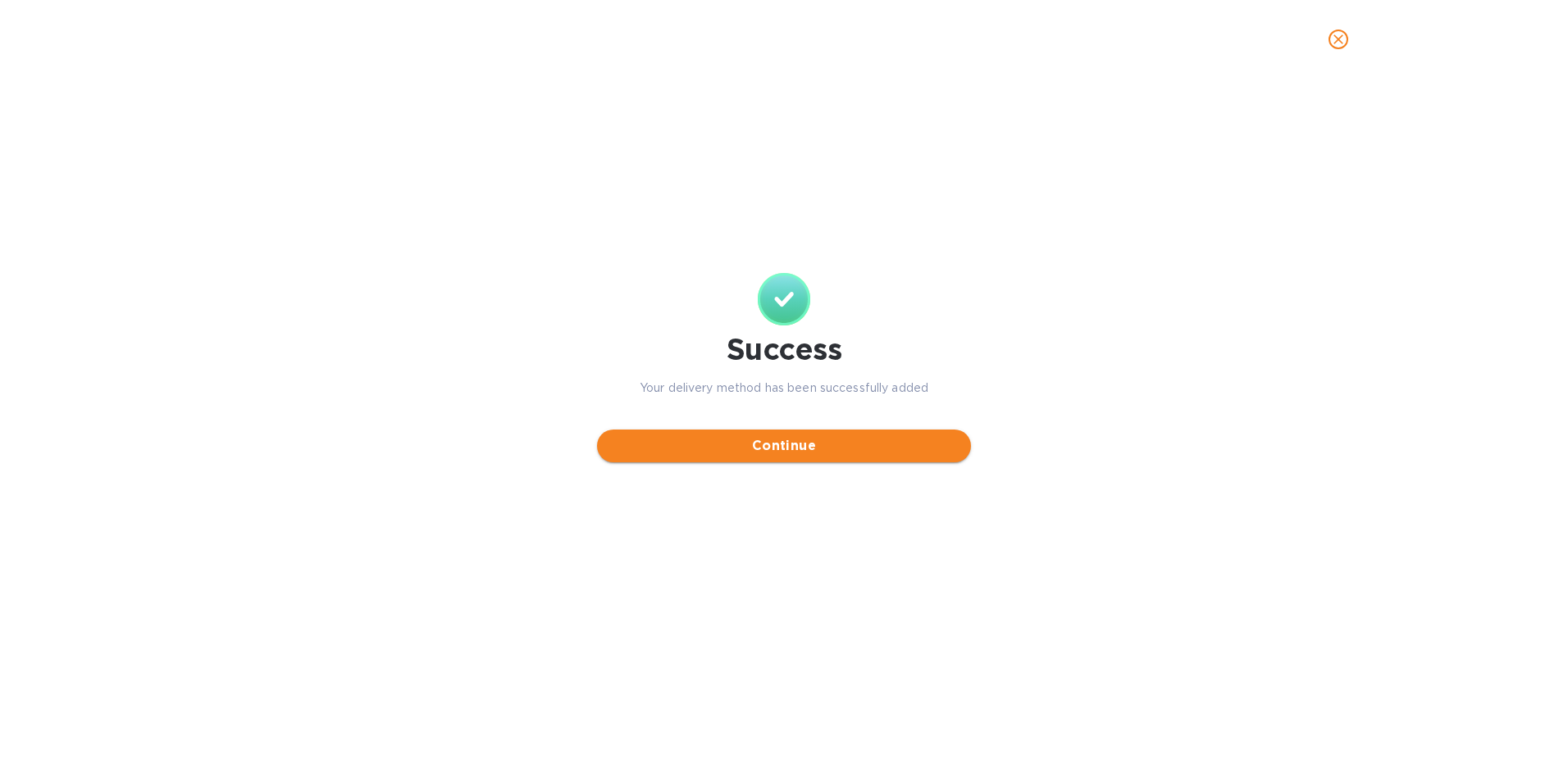
click at [782, 448] on span "Continue" at bounding box center [784, 445] width 347 height 20
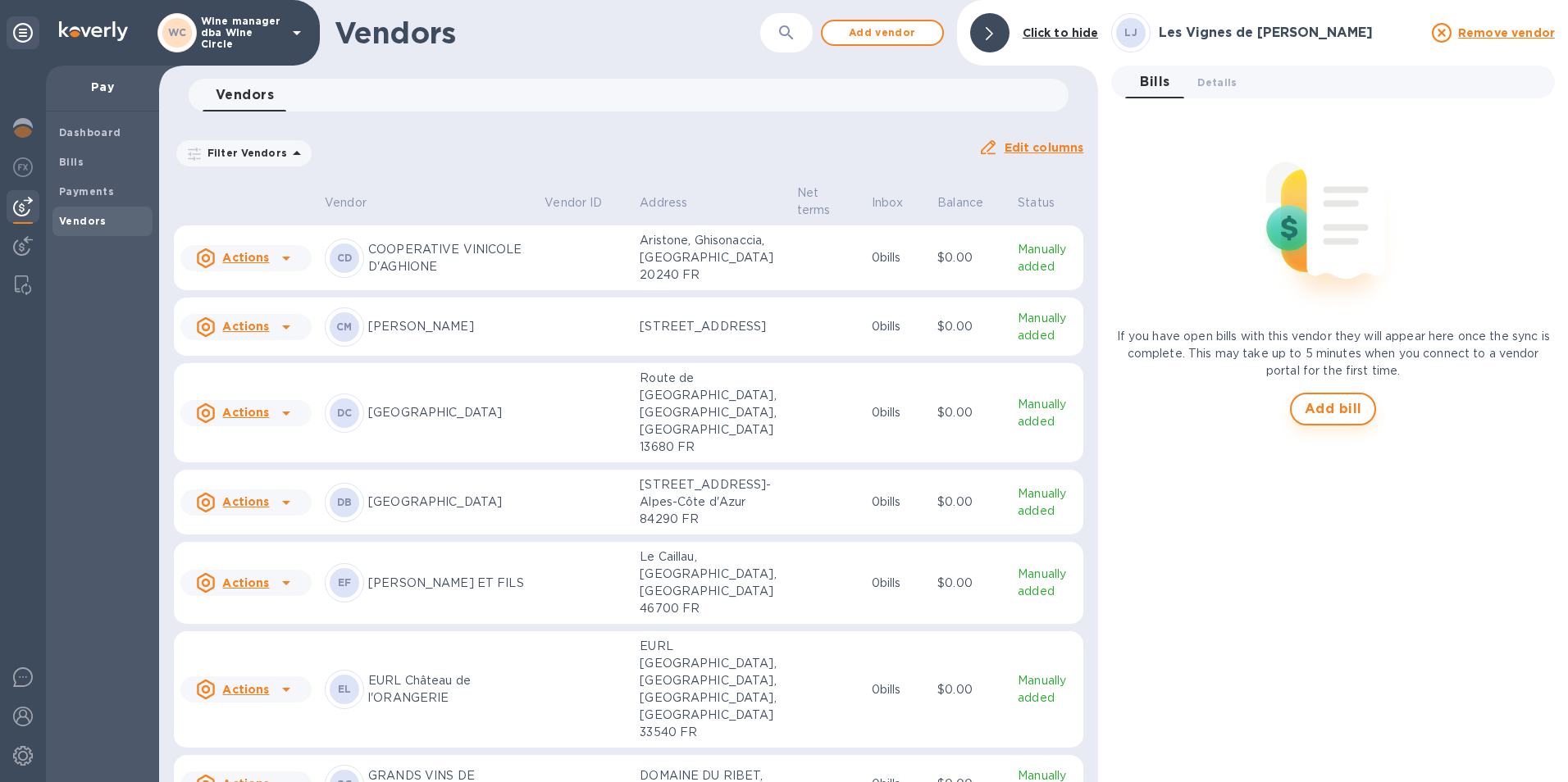
click at [1325, 406] on span "Add bill" at bounding box center [1332, 408] width 58 height 20
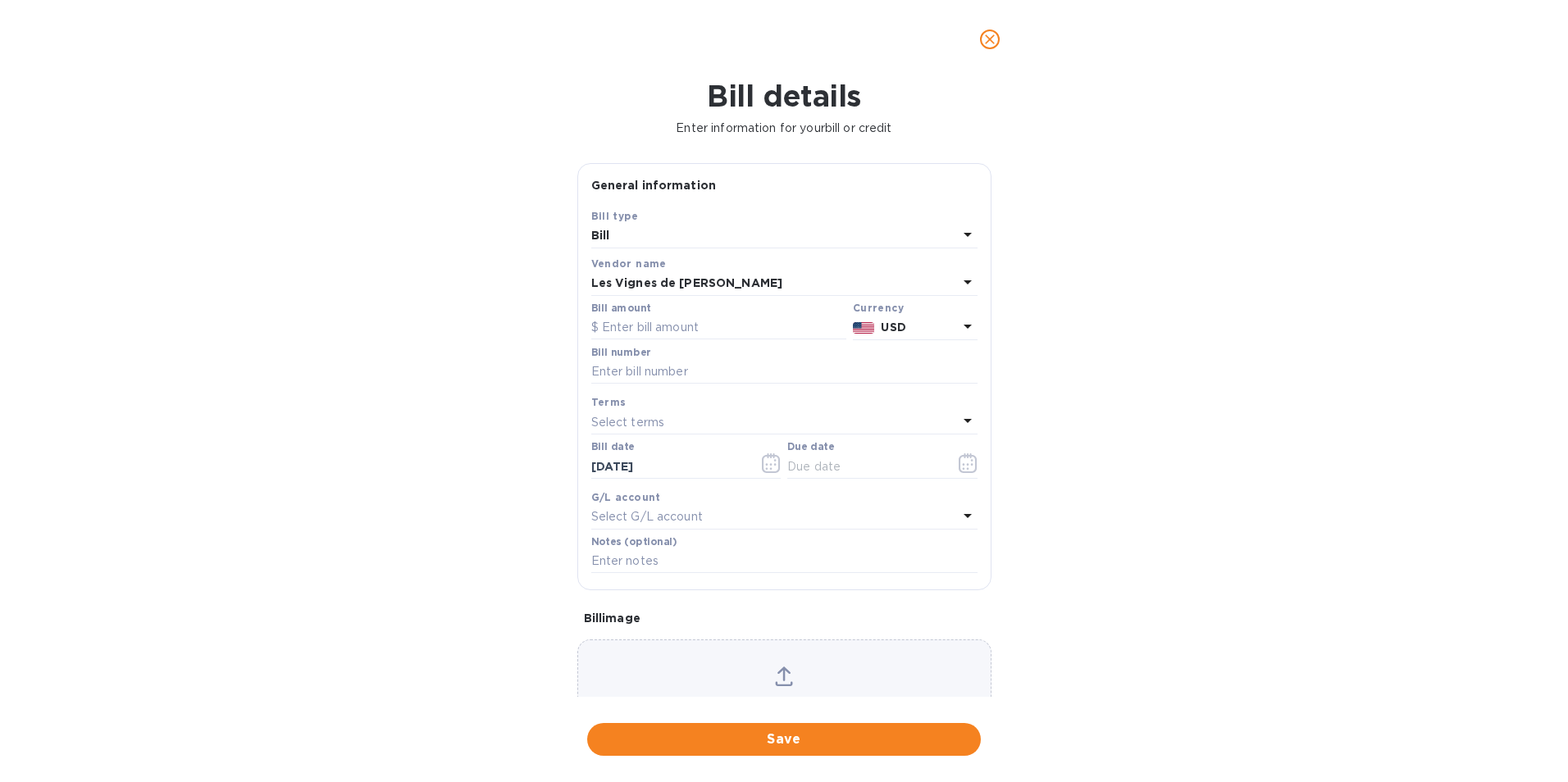
click at [962, 336] on icon at bounding box center [967, 326] width 20 height 20
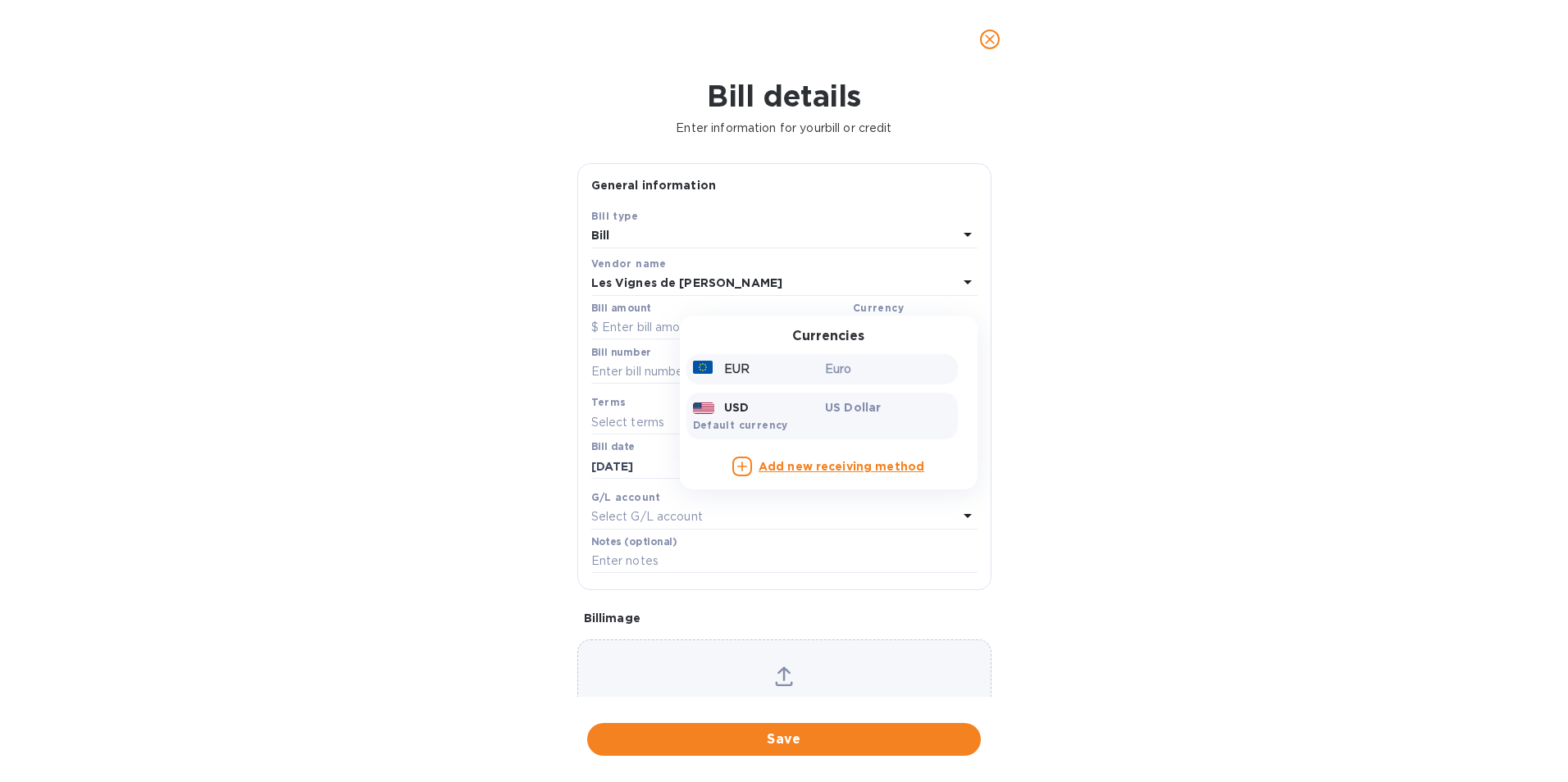
click at [789, 381] on div "EUR" at bounding box center [756, 370] width 133 height 24
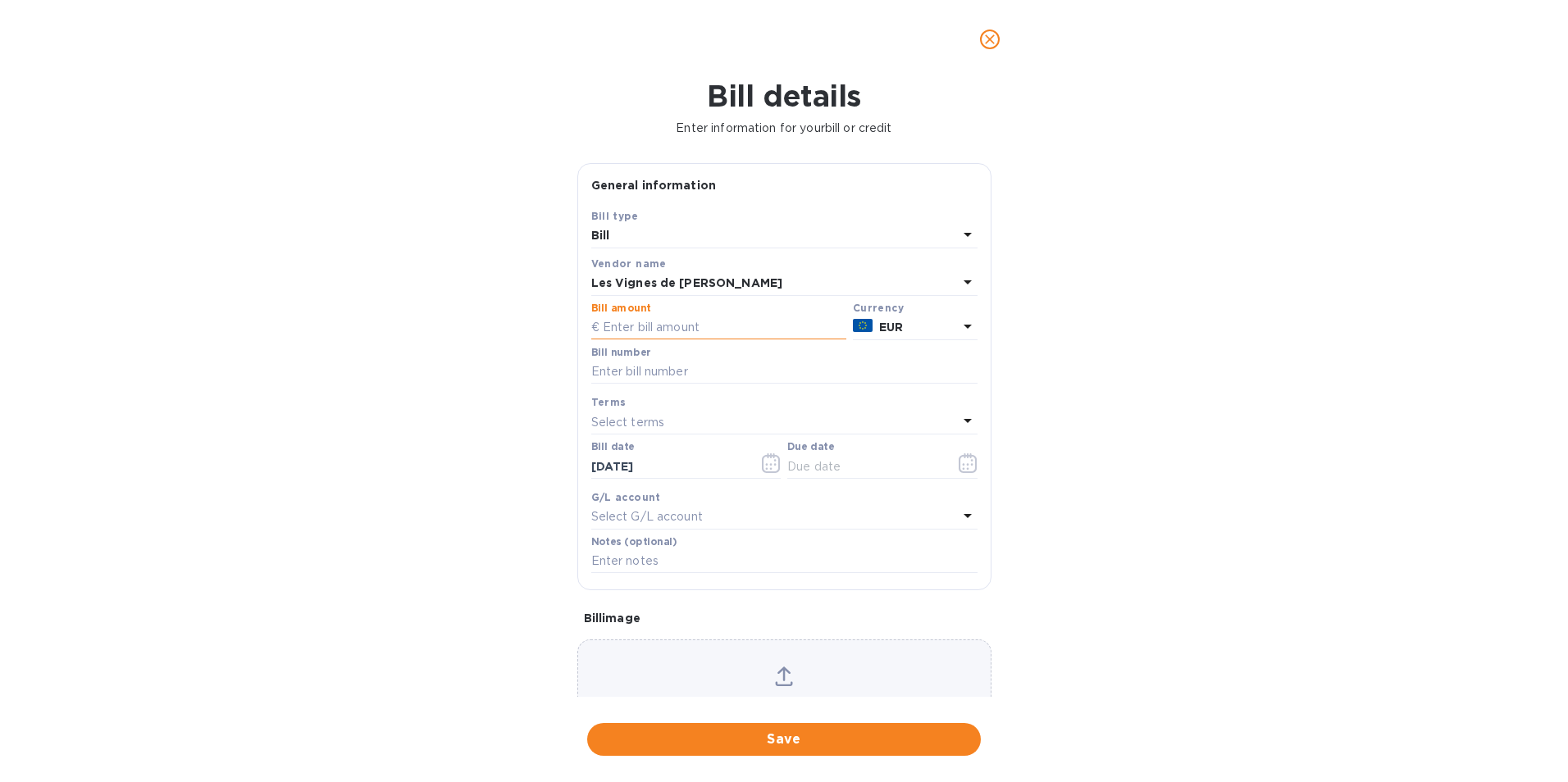
click at [630, 340] on input "text" at bounding box center [719, 327] width 255 height 25
type input "5,712"
click at [622, 384] on input "text" at bounding box center [784, 372] width 386 height 25
click at [627, 384] on input "text" at bounding box center [784, 372] width 386 height 25
paste input "25000340"
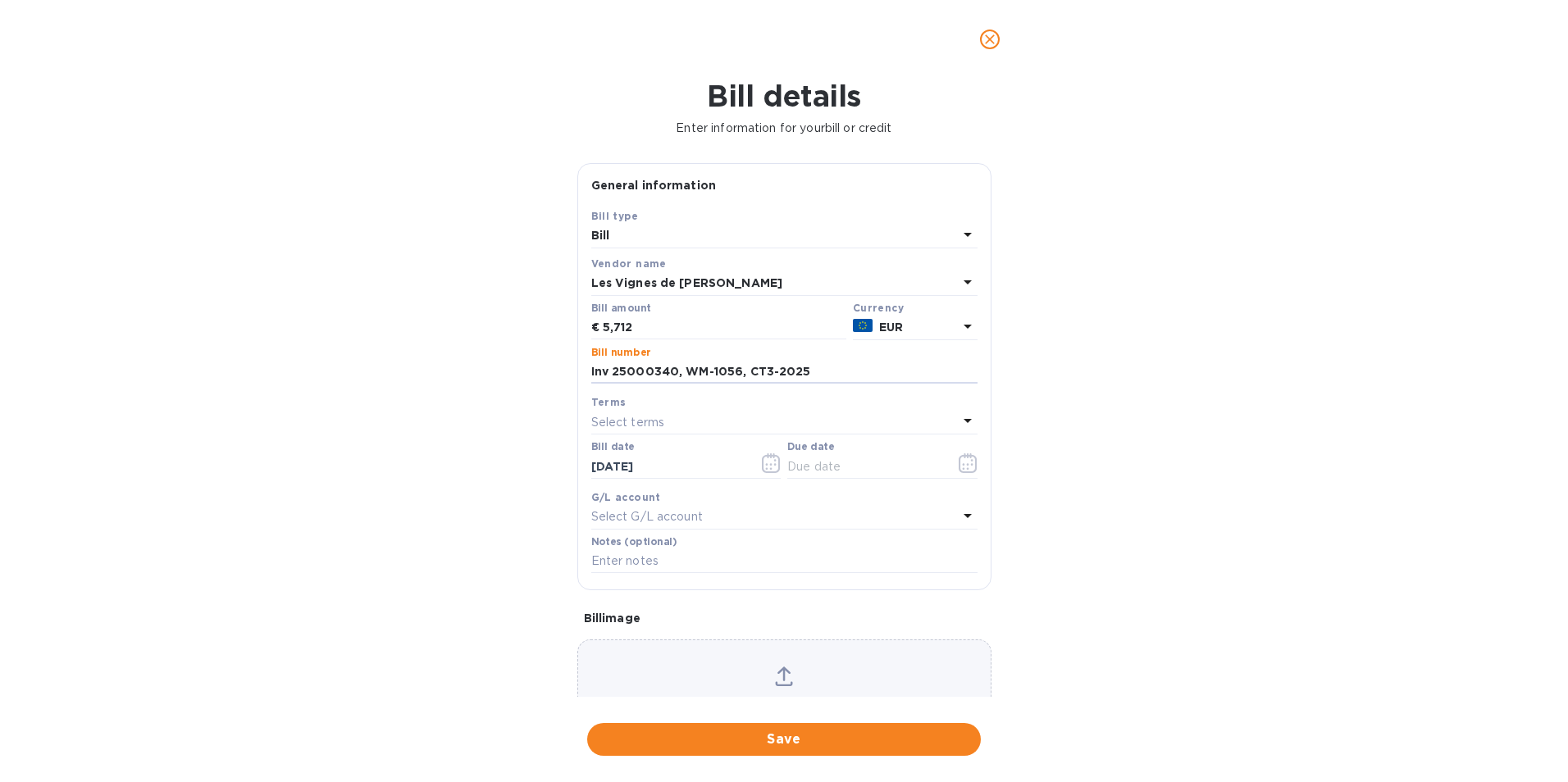
drag, startPoint x: 806, startPoint y: 401, endPoint x: 585, endPoint y: 409, distance: 221.1
click at [585, 409] on div "Save Bill type Bill Vendor name Les Vignes de [PERSON_NAME] amount € 5,712 Curr…" at bounding box center [784, 398] width 413 height 382
type input "Inv 25000340, WM-1056, CT3-2025"
click at [627, 574] on input "text" at bounding box center [784, 561] width 386 height 25
paste input "Inv 25000340, WM-1056, CT3-2025"
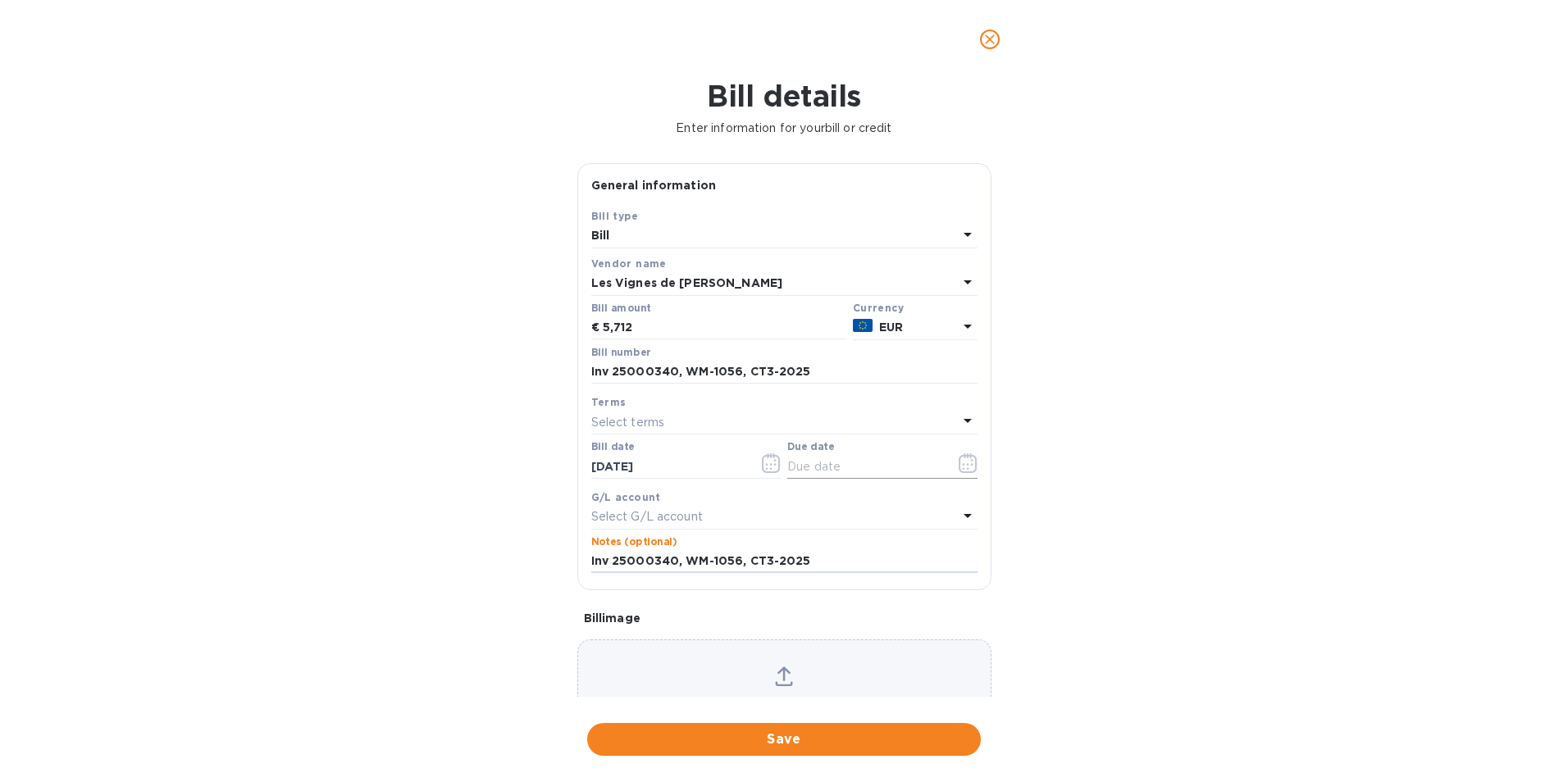
type input "Inv 25000340, WM-1056, CT3-2025"
click at [970, 461] on icon "button" at bounding box center [971, 460] width 3 height 3
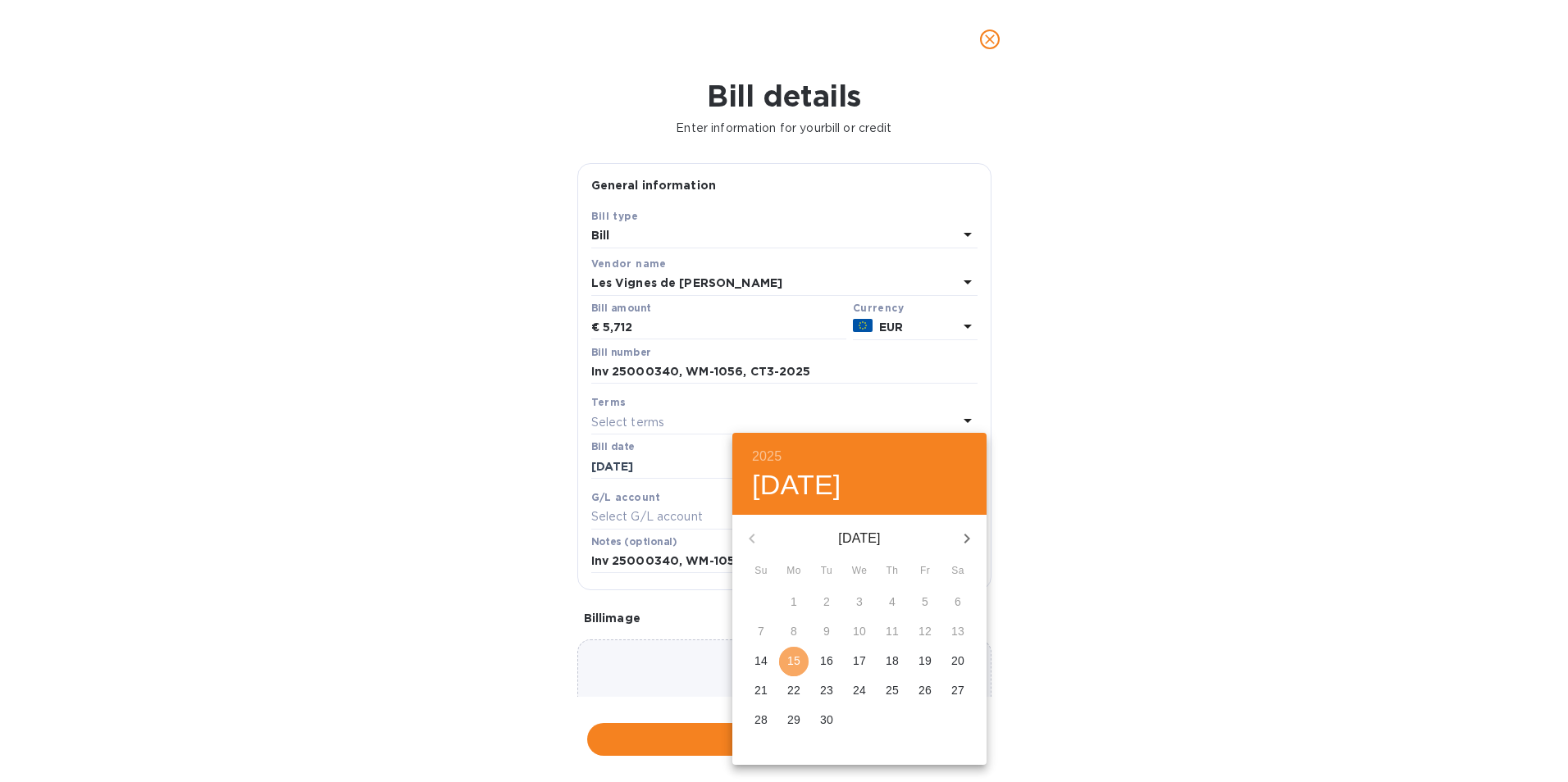
click at [793, 665] on p "15" at bounding box center [793, 660] width 13 height 16
type input "[DATE]"
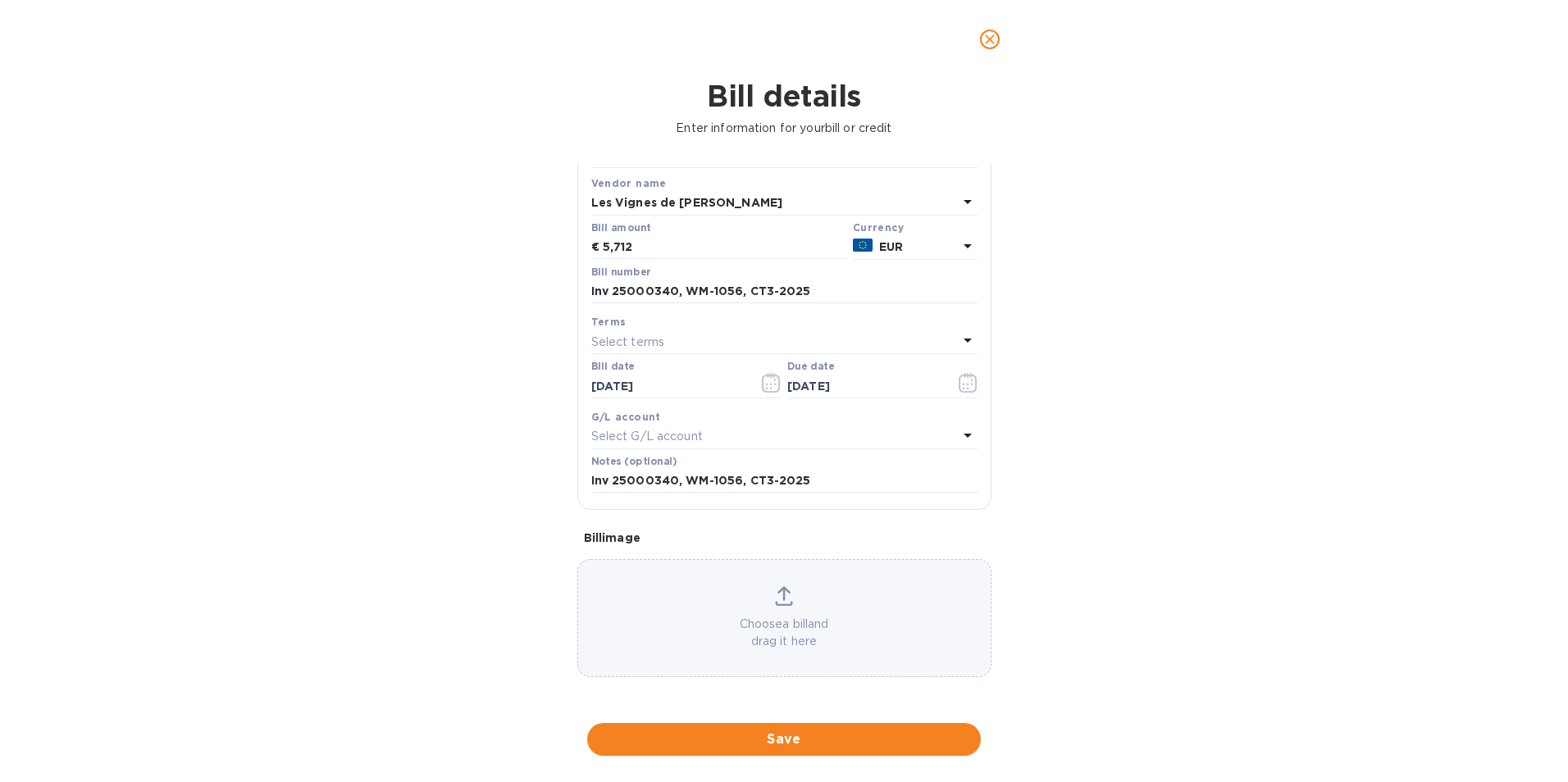
scroll to position [131, 0]
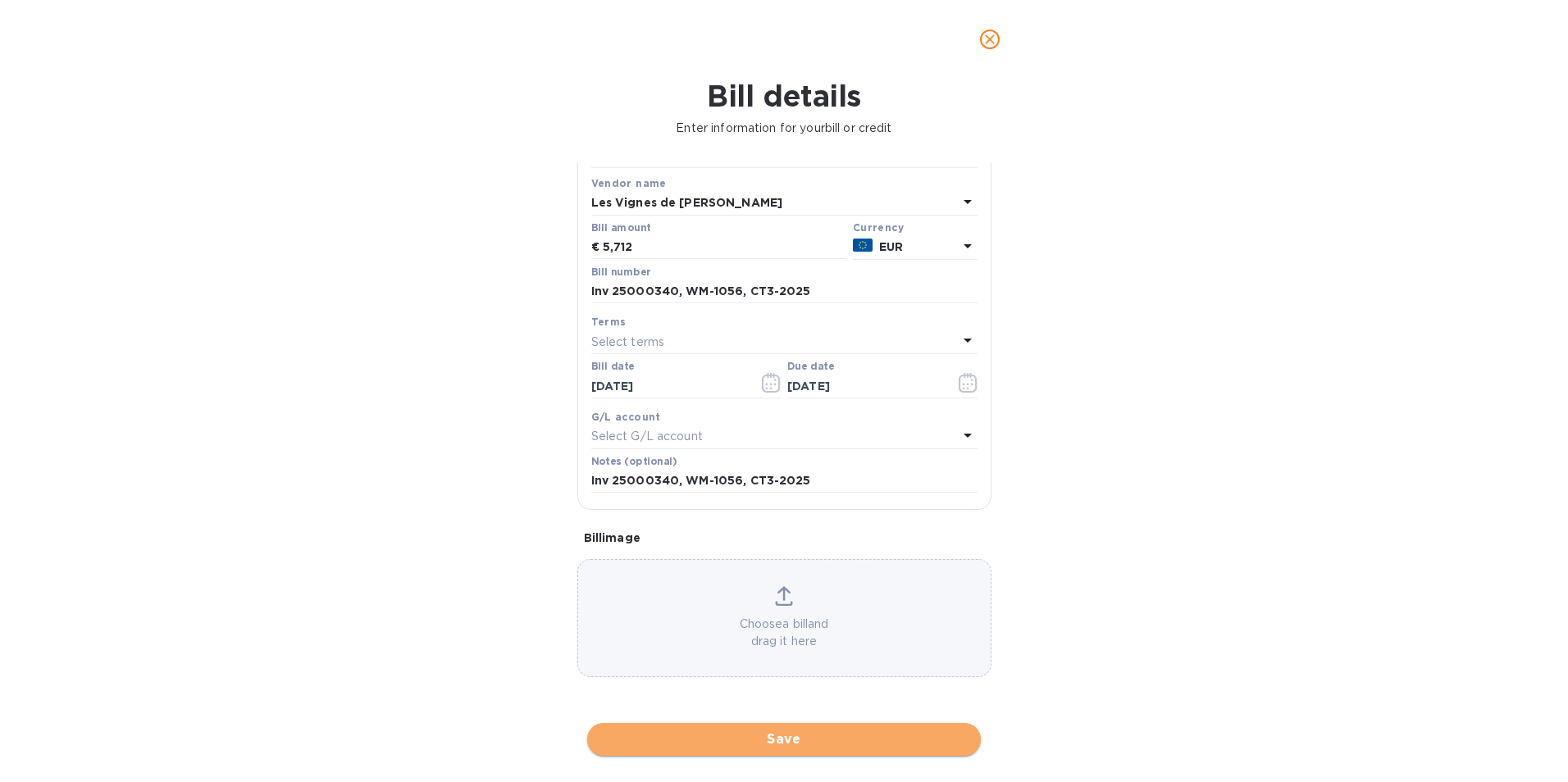
click at [769, 736] on span "Save" at bounding box center [783, 739] width 367 height 20
